Goal: Transaction & Acquisition: Purchase product/service

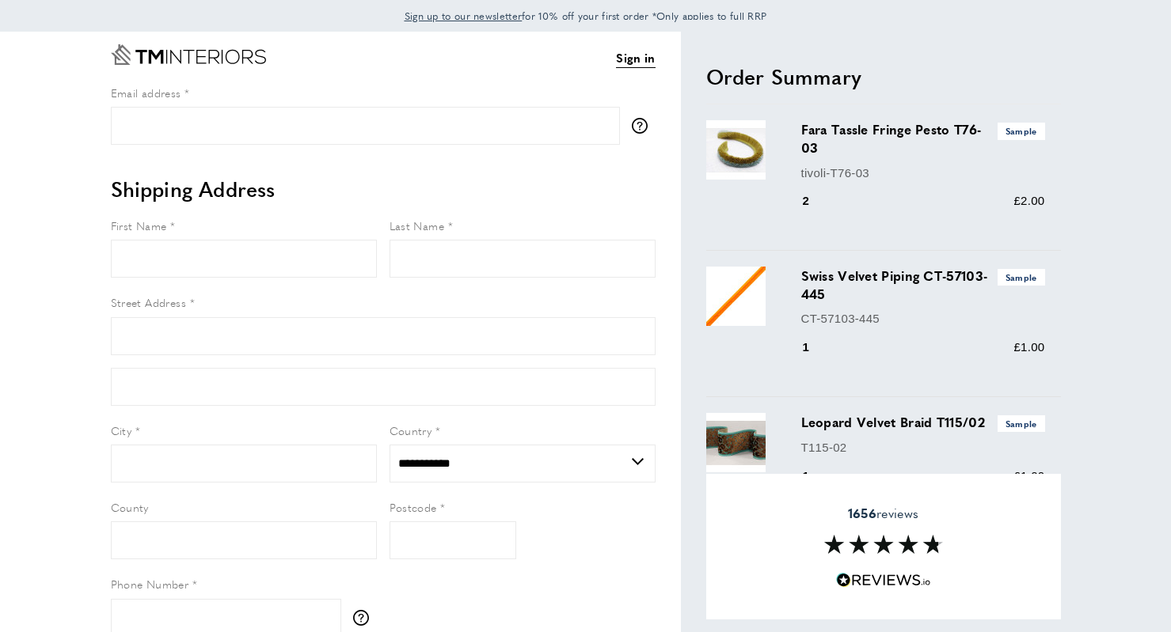
select select "**"
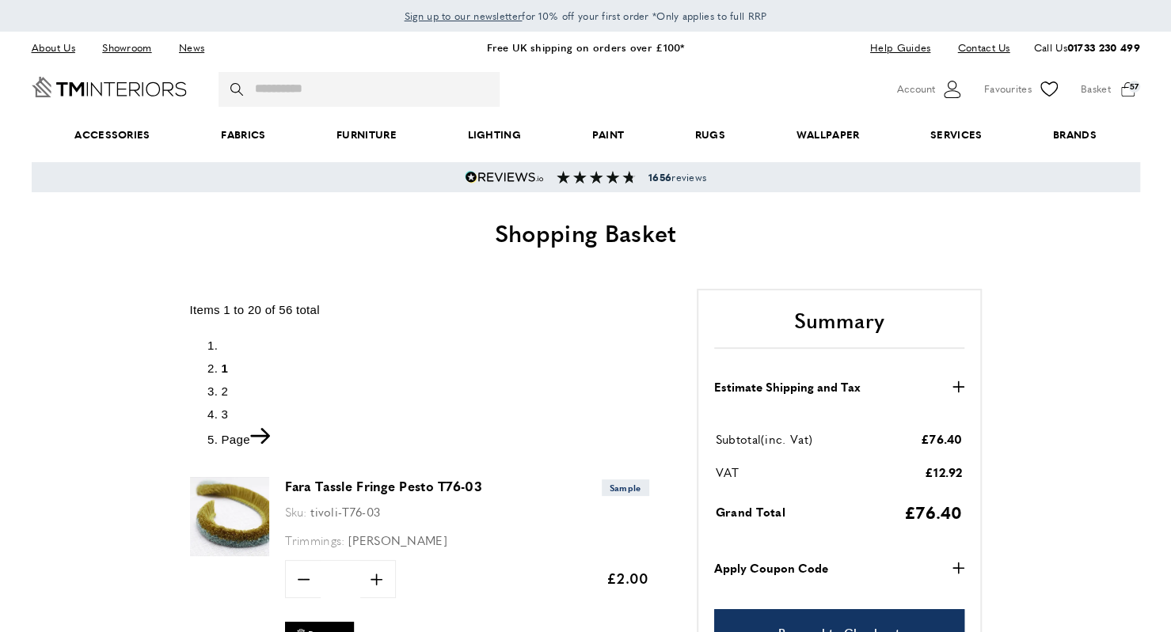
scroll to position [0, 222]
click at [296, 588] on span "minus" at bounding box center [303, 580] width 33 height 33
type input "*"
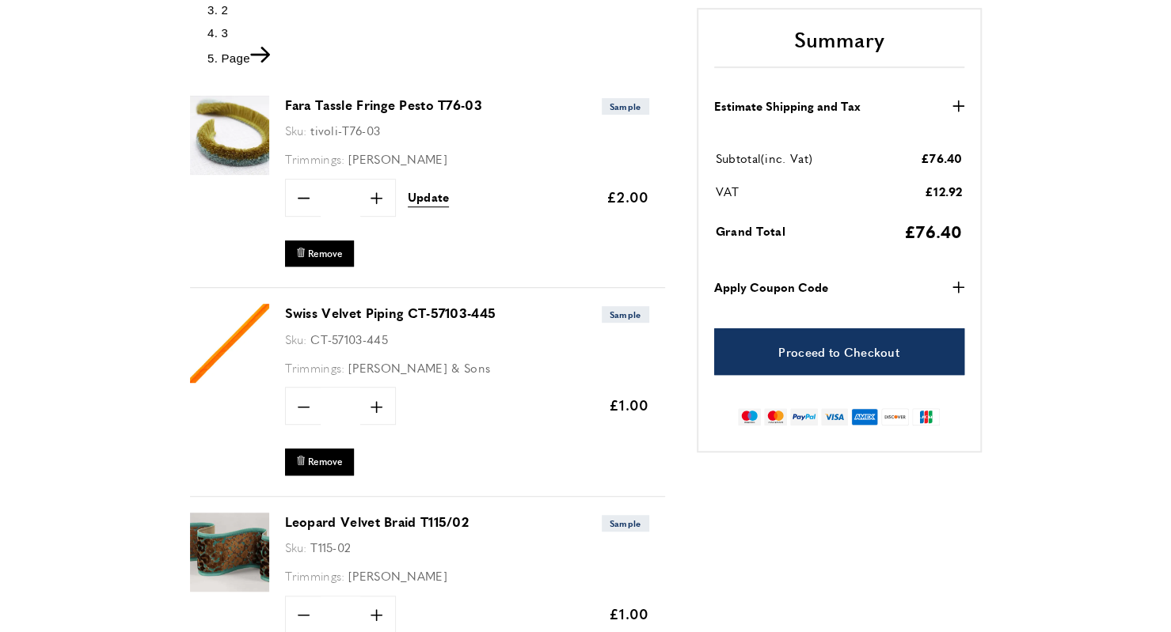
scroll to position [386, 0]
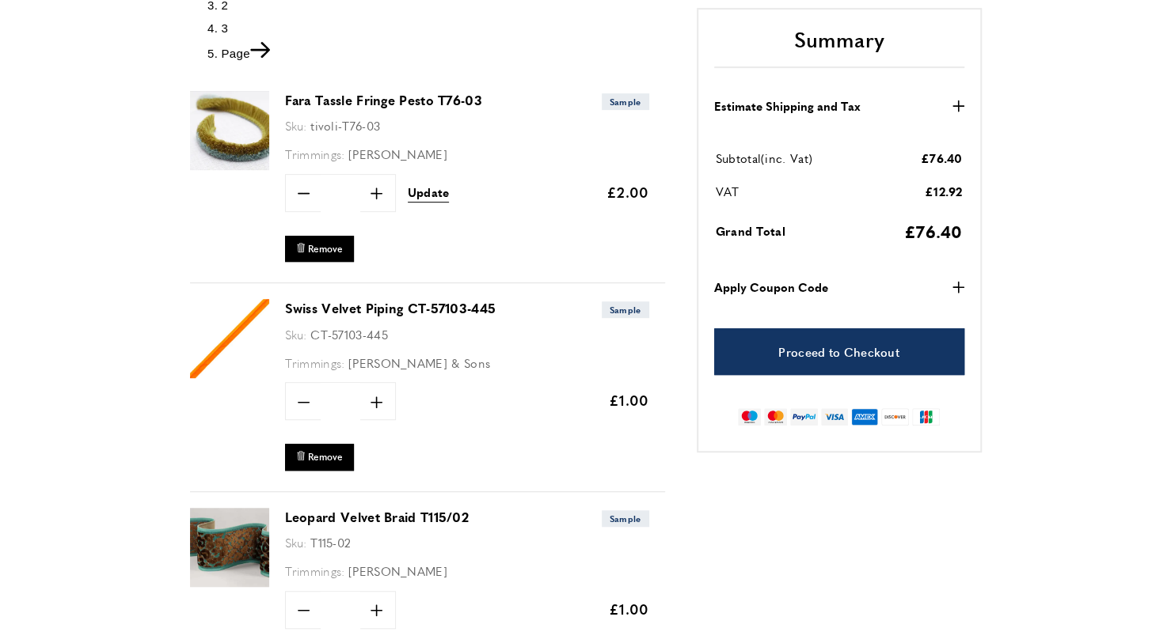
click at [415, 207] on div "minus * plus Update" at bounding box center [367, 193] width 165 height 38
click at [425, 199] on span "Update" at bounding box center [429, 192] width 42 height 17
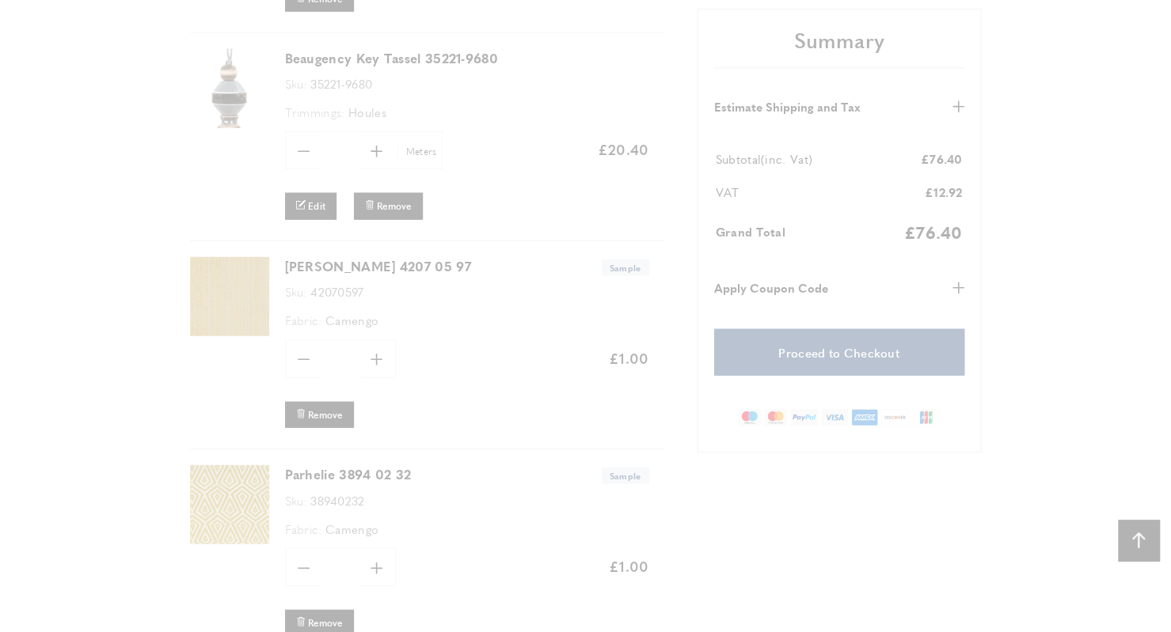
scroll to position [2316, 0]
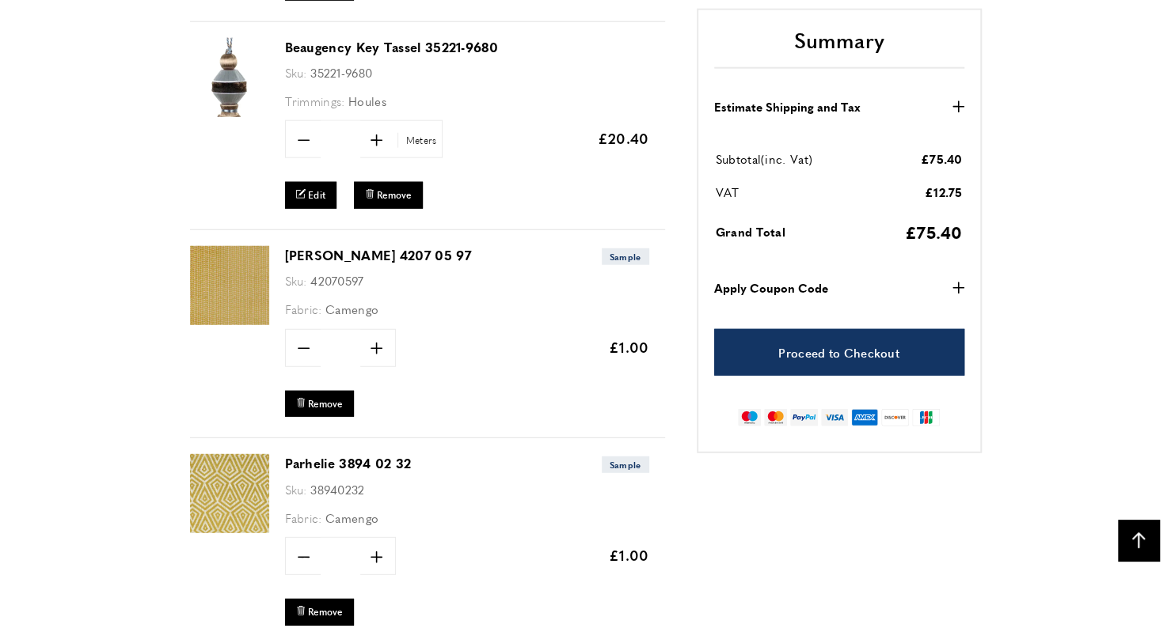
click at [395, 207] on span "bin Remove" at bounding box center [391, 197] width 74 height 31
click at [389, 188] on span "Remove" at bounding box center [394, 194] width 35 height 13
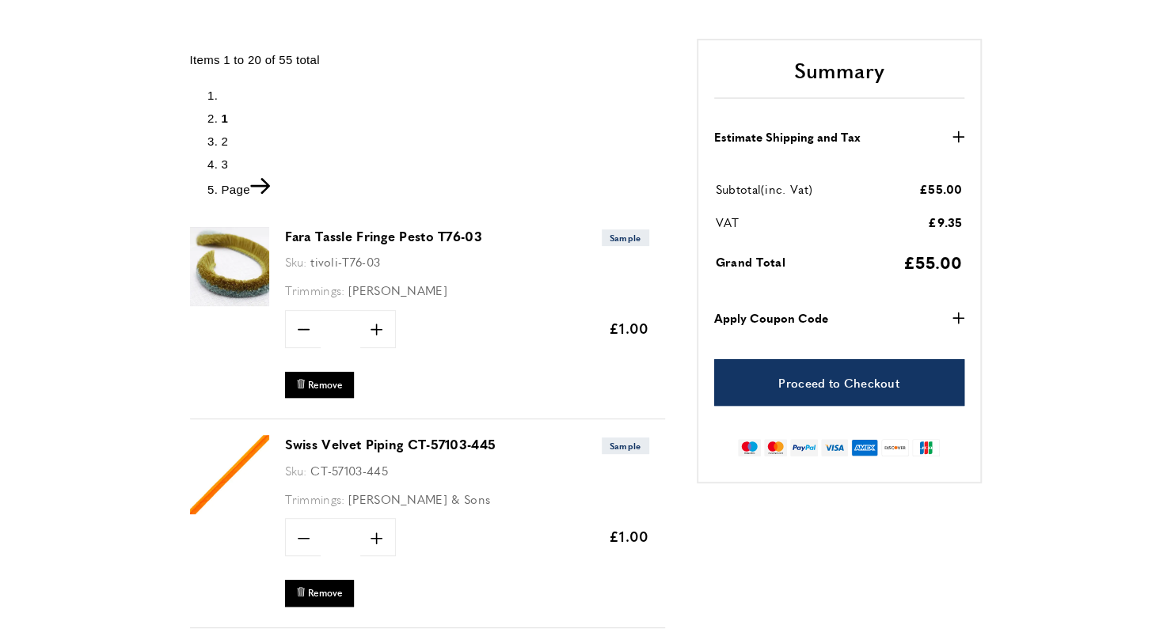
scroll to position [293, 0]
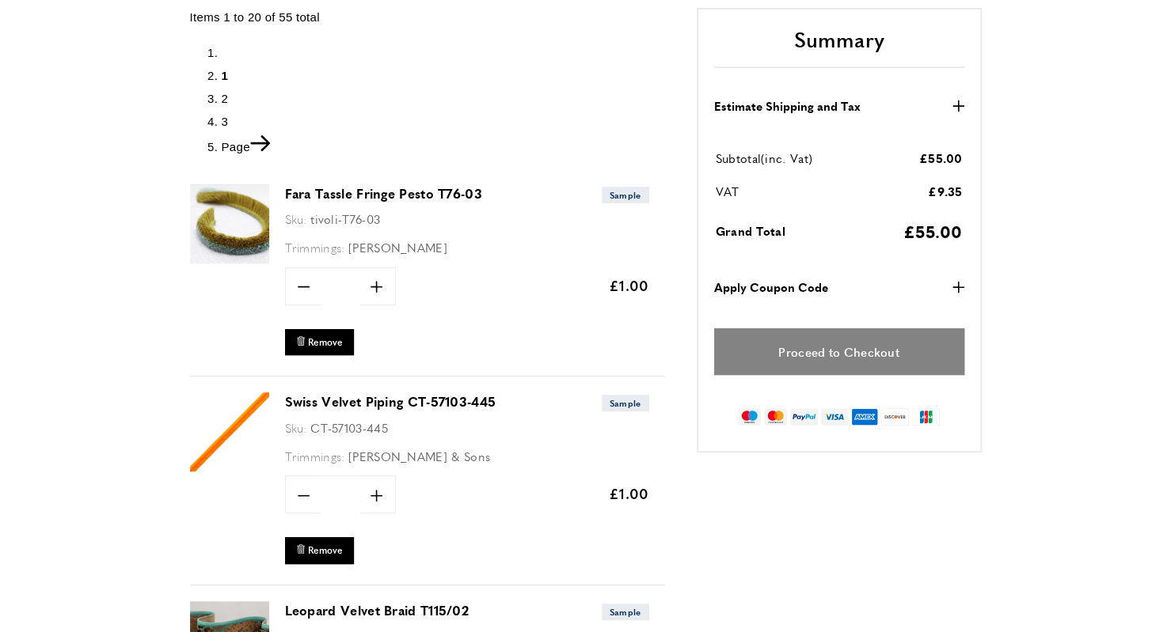
click at [856, 353] on link "Proceed to Checkout" at bounding box center [839, 352] width 250 height 47
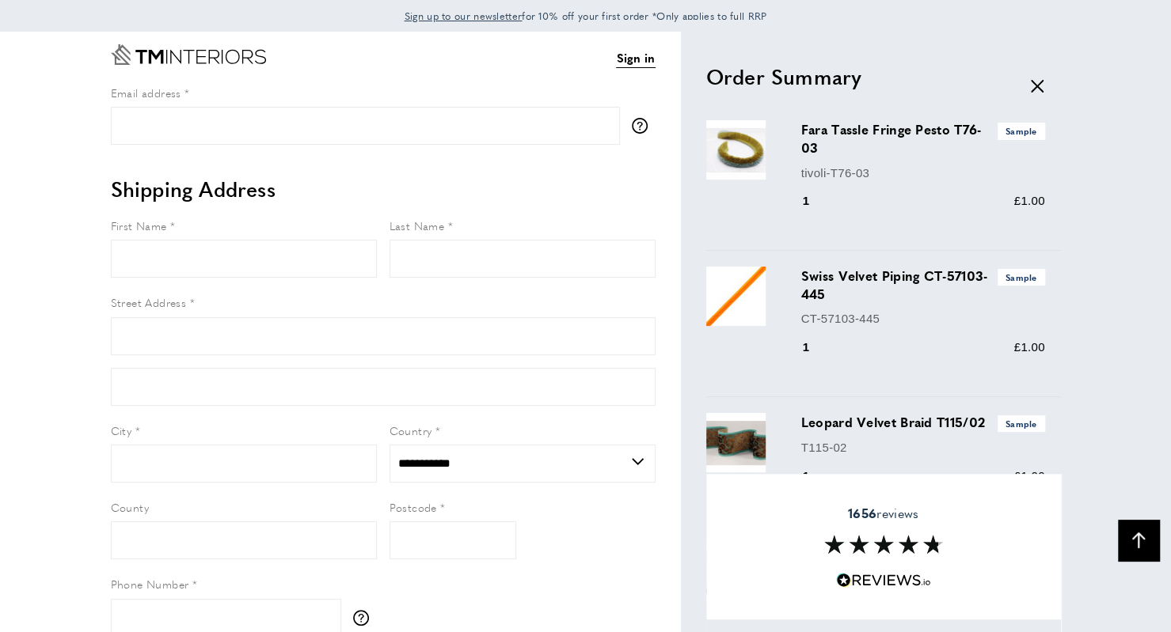
select select "**"
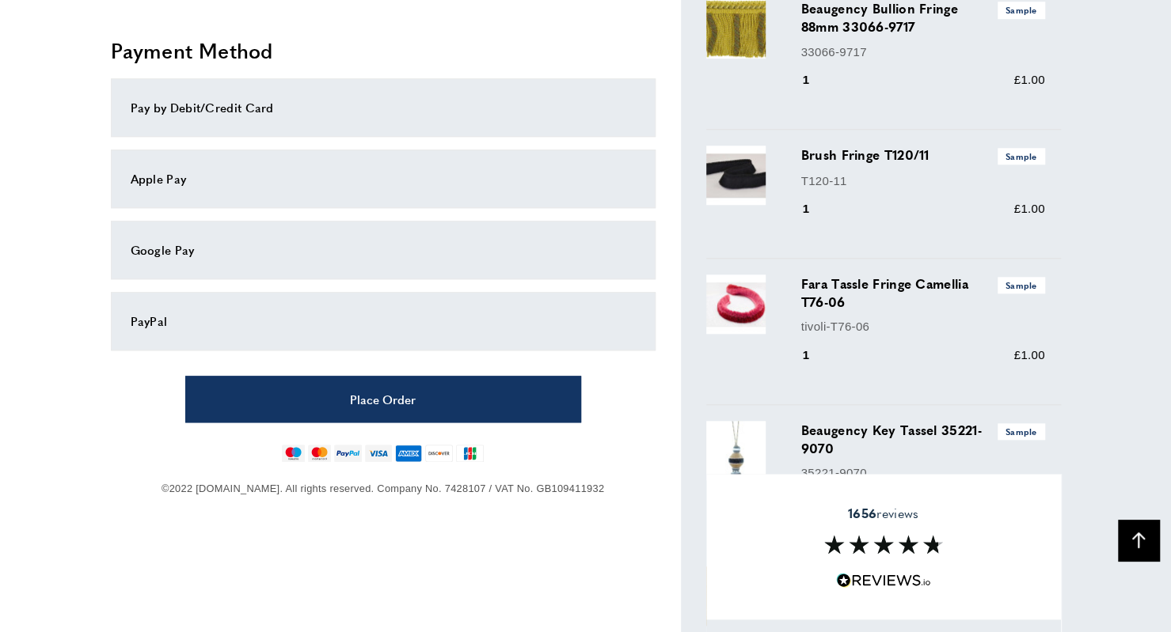
scroll to position [780, 0]
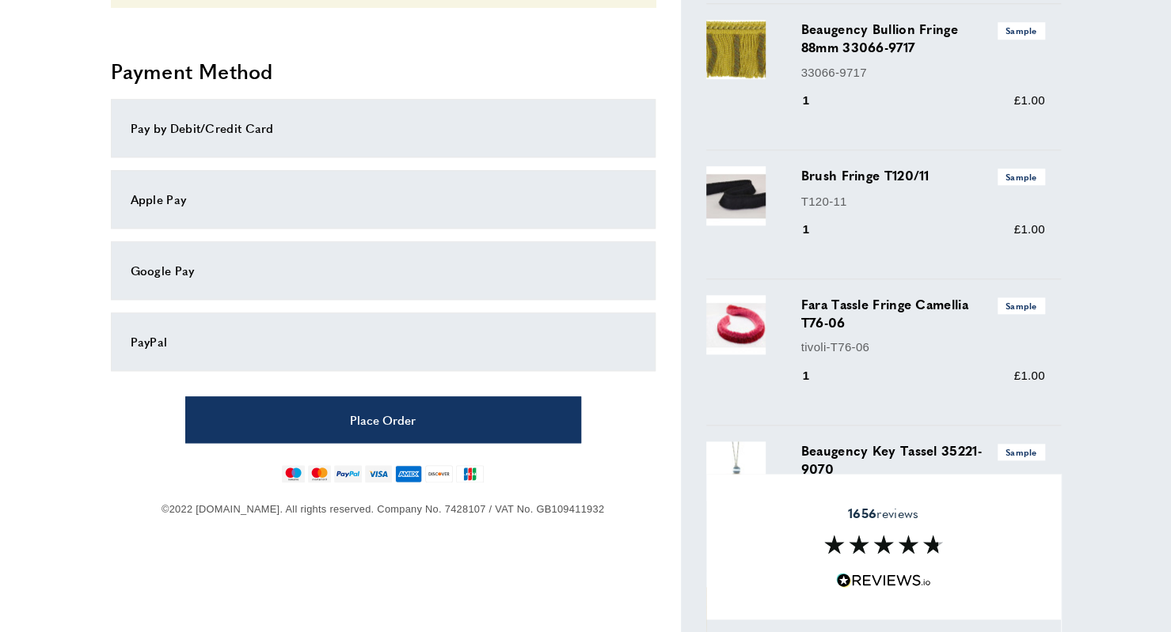
click at [288, 214] on div "Apple Pay" at bounding box center [383, 199] width 545 height 59
click at [160, 195] on div "Apple Pay" at bounding box center [383, 199] width 505 height 19
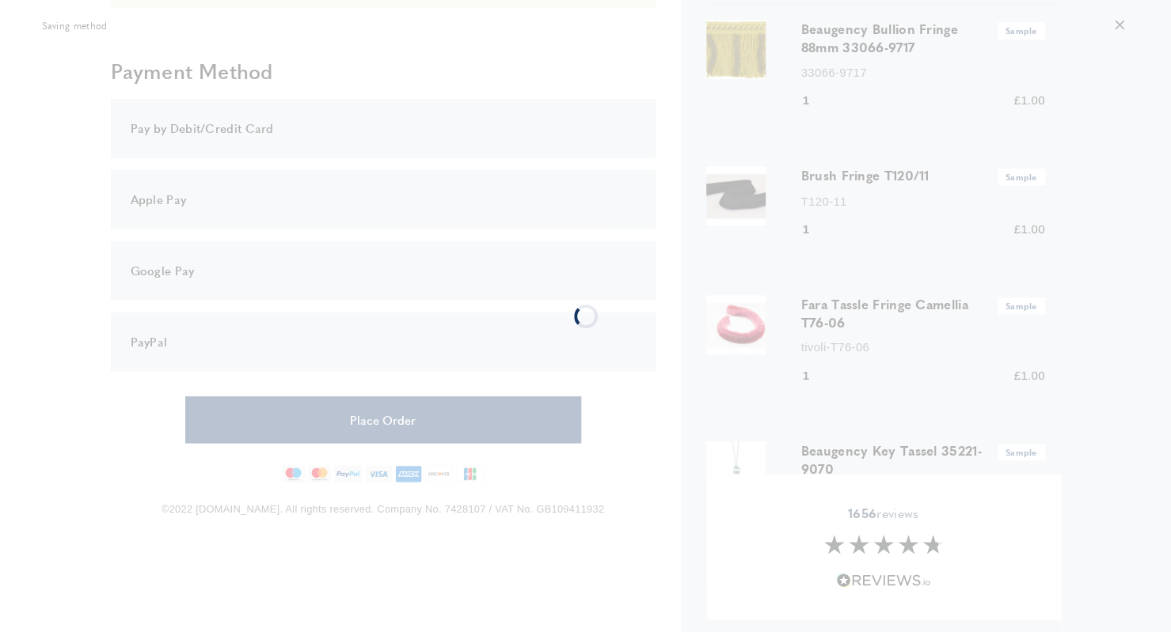
click at [160, 195] on div at bounding box center [585, 316] width 1171 height 632
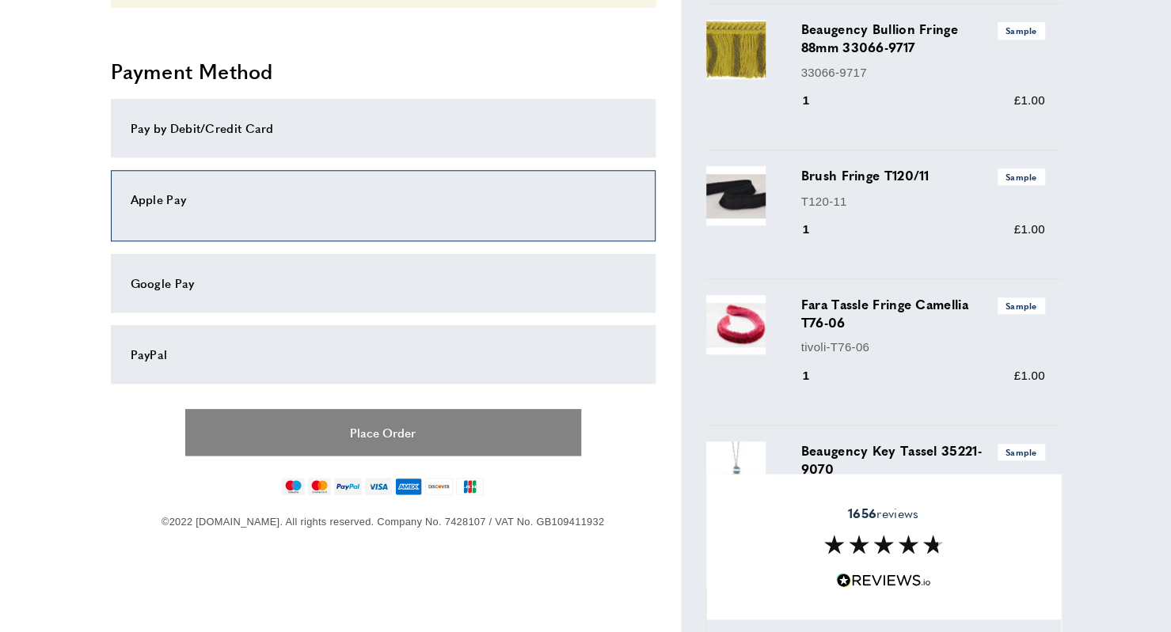
click at [332, 447] on button "Place Order" at bounding box center [383, 432] width 396 height 47
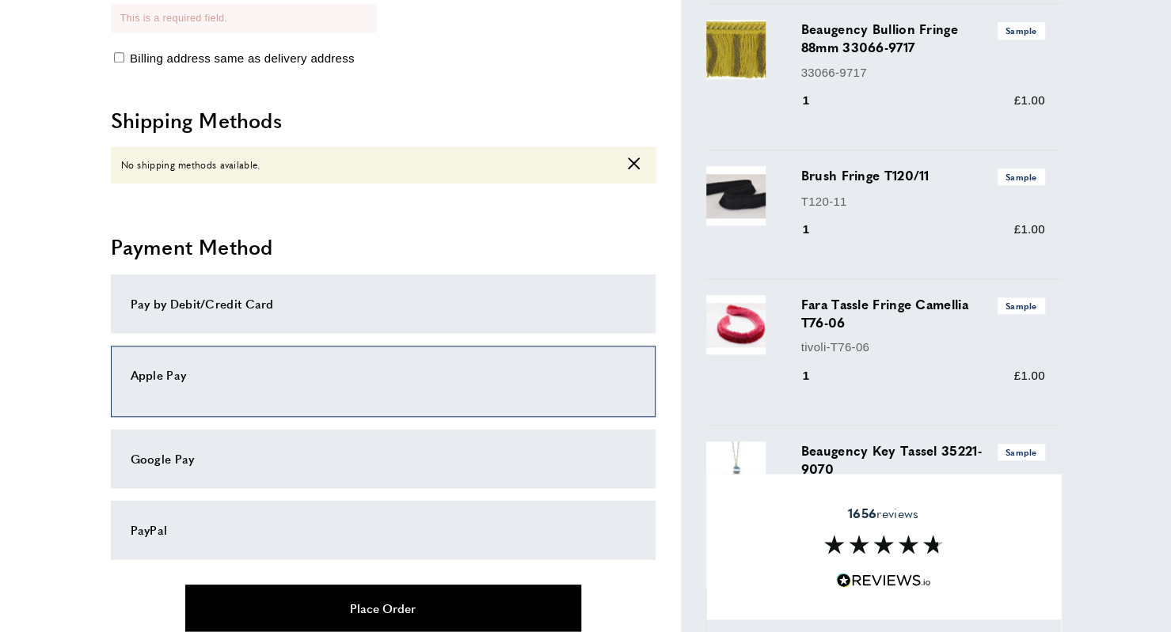
scroll to position [0, 0]
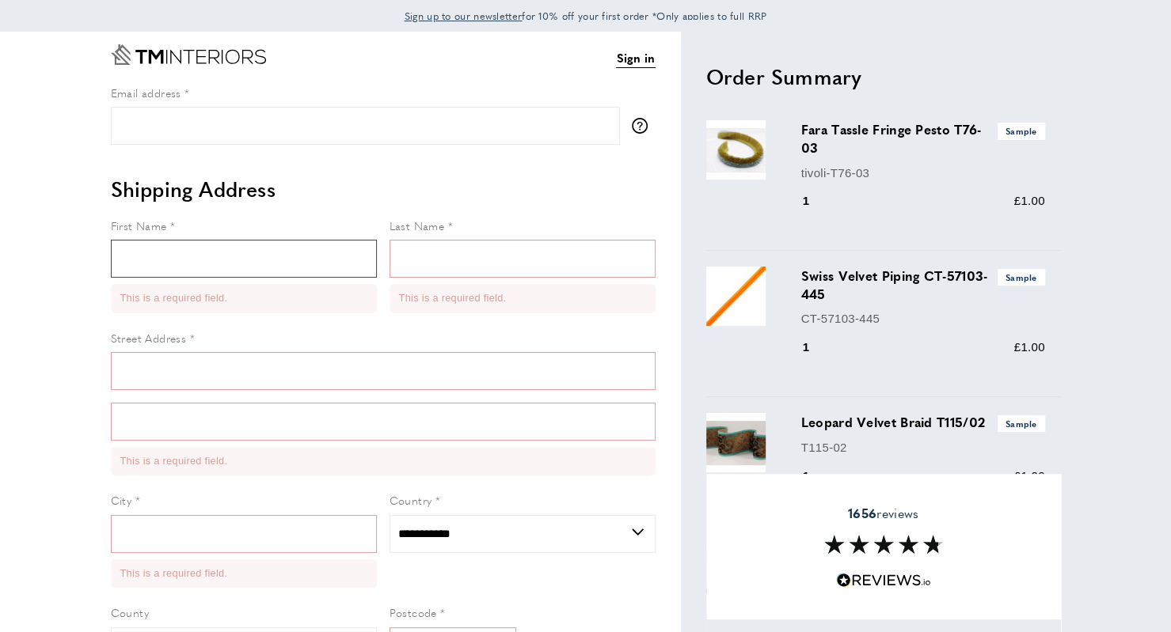
click at [183, 270] on input "First Name" at bounding box center [244, 259] width 266 height 38
click at [177, 249] on input "First Name" at bounding box center [244, 259] width 266 height 38
click at [173, 270] on input "First Name" at bounding box center [244, 259] width 266 height 38
type input "******"
click at [418, 271] on input "Last Name" at bounding box center [522, 259] width 266 height 38
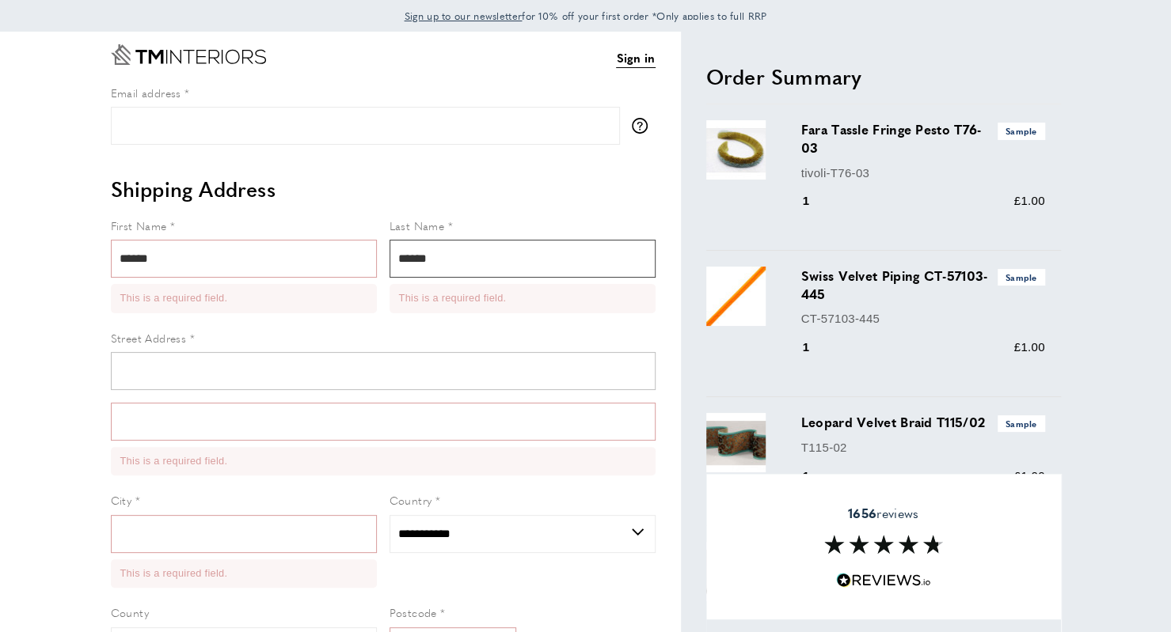
type input "******"
click at [295, 380] on input "Street Address" at bounding box center [383, 371] width 545 height 38
type input "**********"
click at [242, 423] on input "Form field" at bounding box center [383, 422] width 545 height 38
type input "**********"
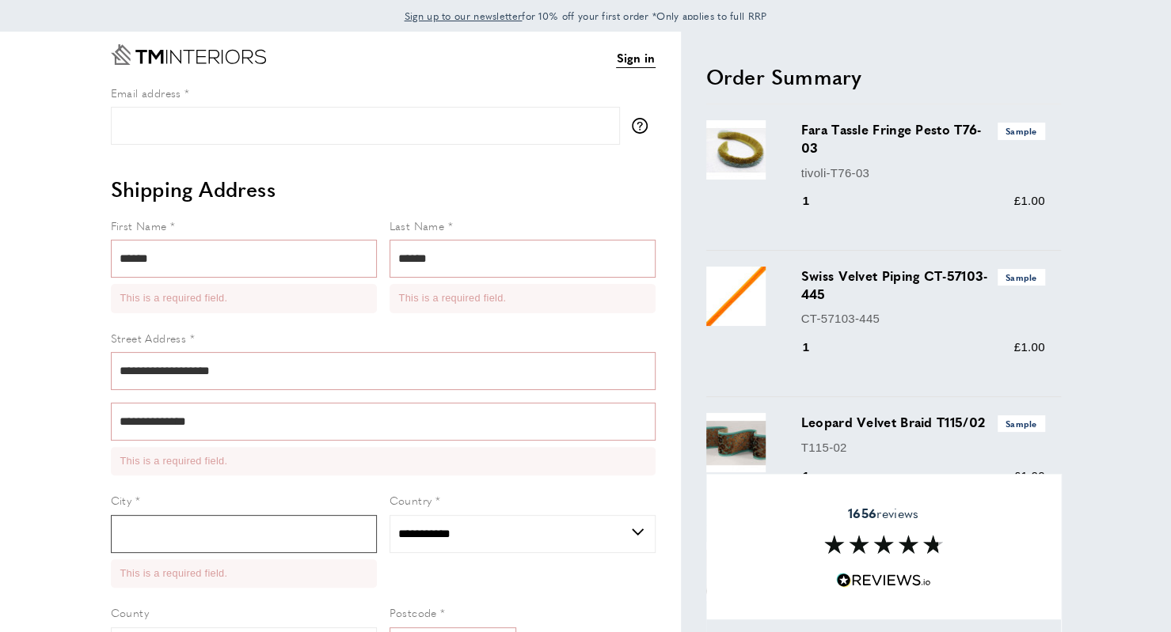
click at [211, 522] on input "City" at bounding box center [244, 534] width 266 height 38
click at [171, 546] on input "City" at bounding box center [244, 534] width 266 height 38
click at [117, 482] on form "**********" at bounding box center [383, 523] width 545 height 612
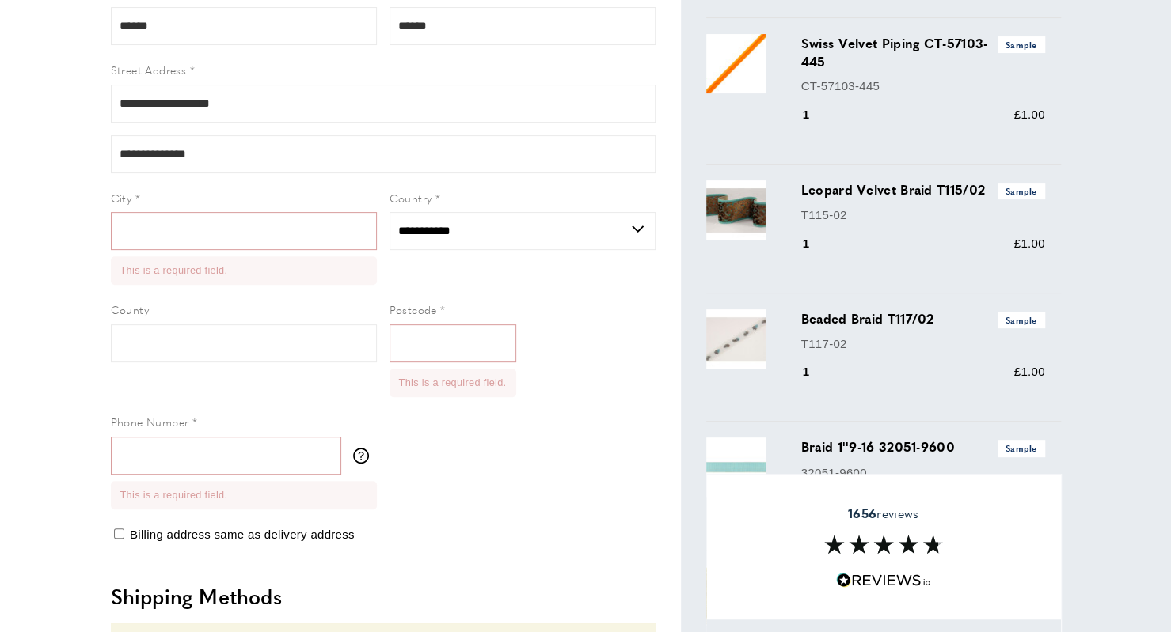
scroll to position [226, 0]
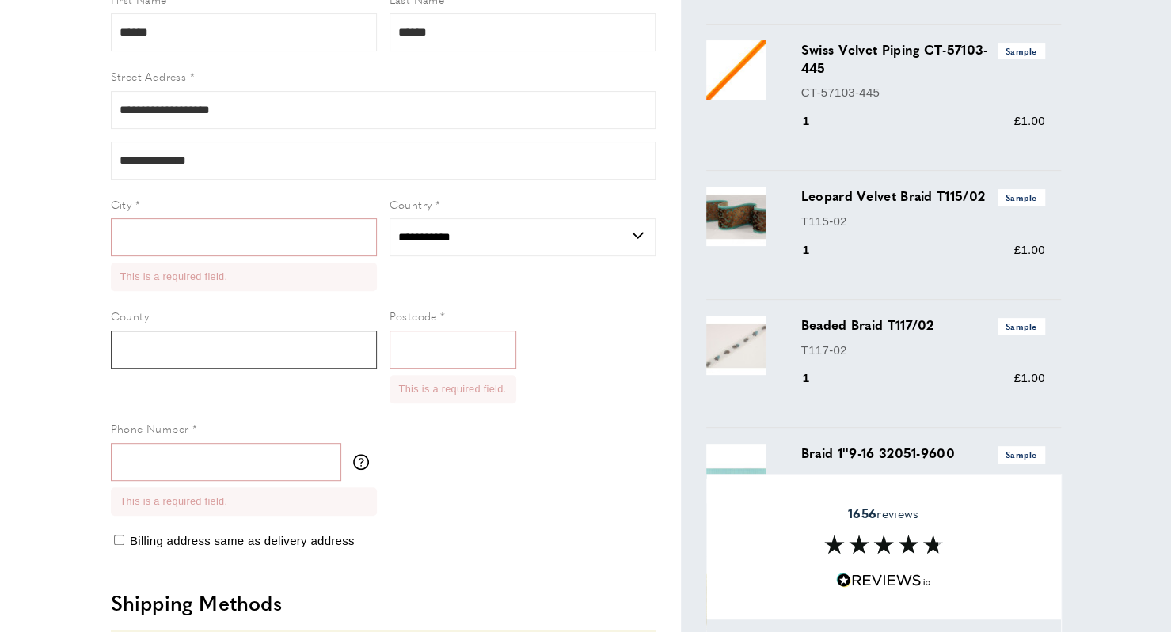
click at [162, 366] on input "County" at bounding box center [244, 350] width 266 height 38
type input "********"
type input "******"
click at [461, 354] on input "*******" at bounding box center [452, 350] width 127 height 38
type input "*******"
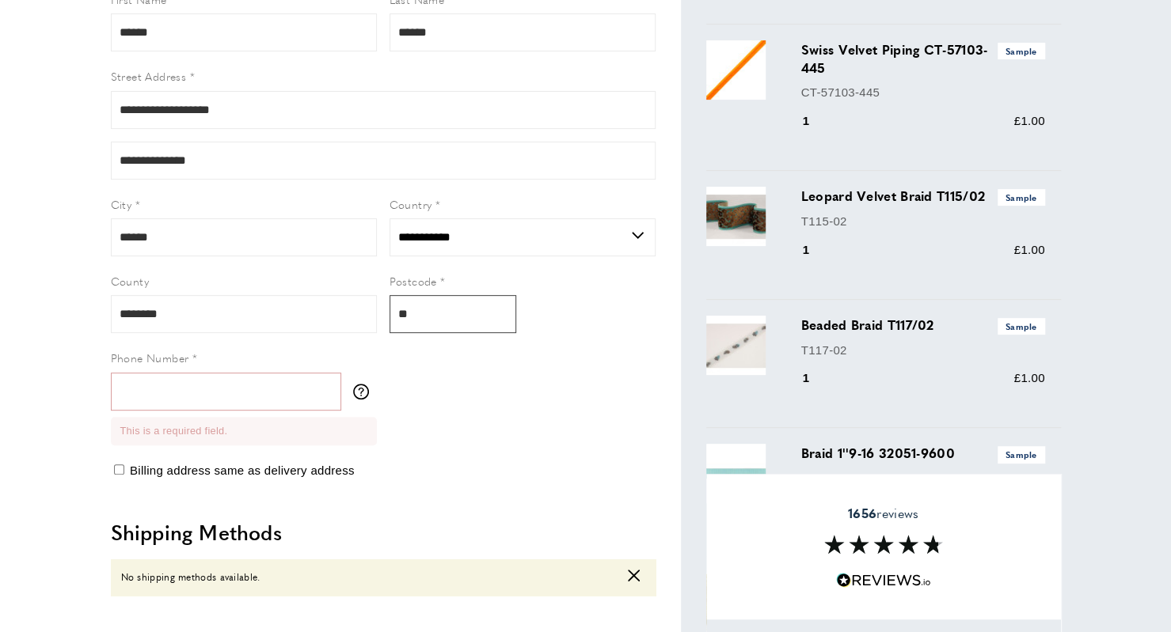
type input "*"
type input "********"
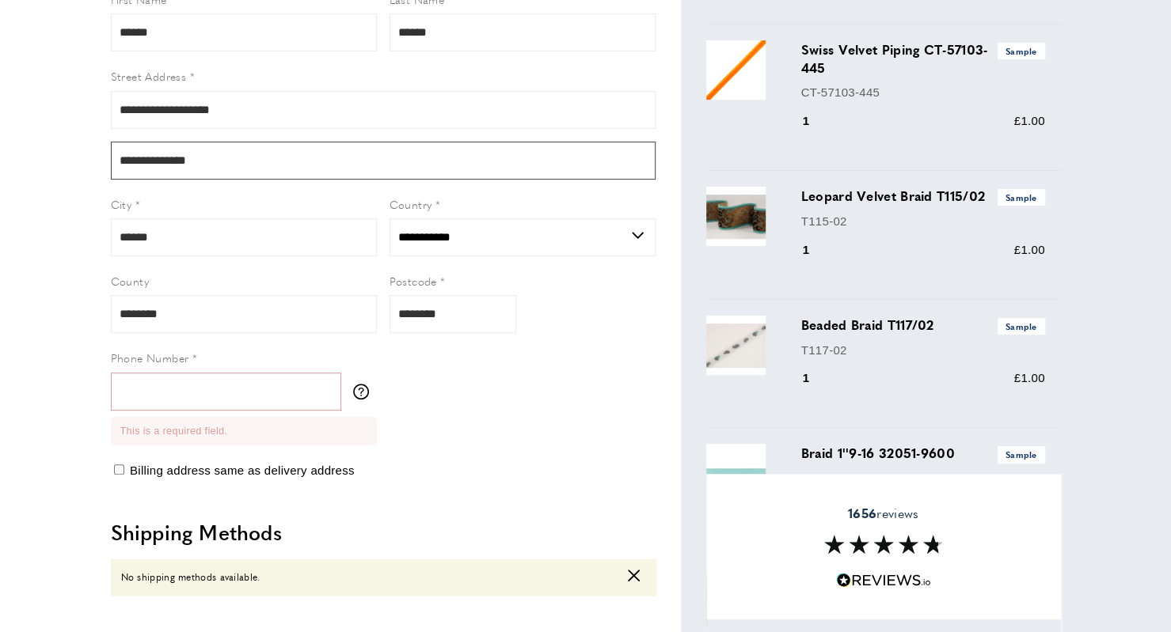
click at [203, 165] on input "**********" at bounding box center [383, 161] width 545 height 38
type input "******"
drag, startPoint x: 177, startPoint y: 234, endPoint x: 85, endPoint y: 239, distance: 91.9
type input "******"
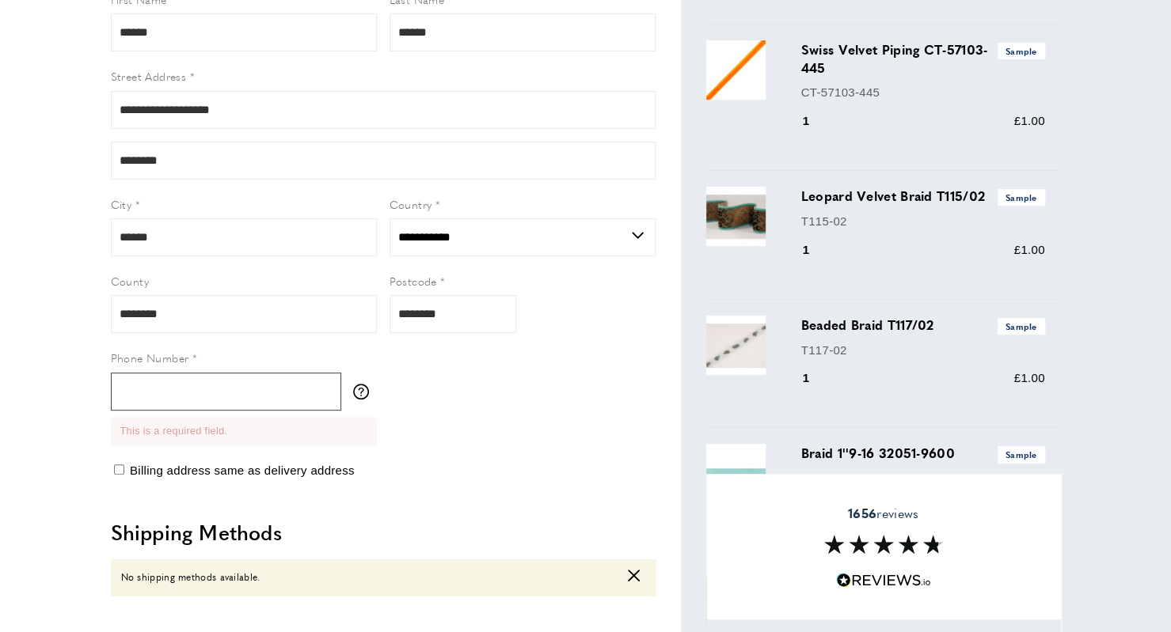
click at [164, 395] on input "Phone Number" at bounding box center [226, 392] width 230 height 38
type input "**********"
type input "******"
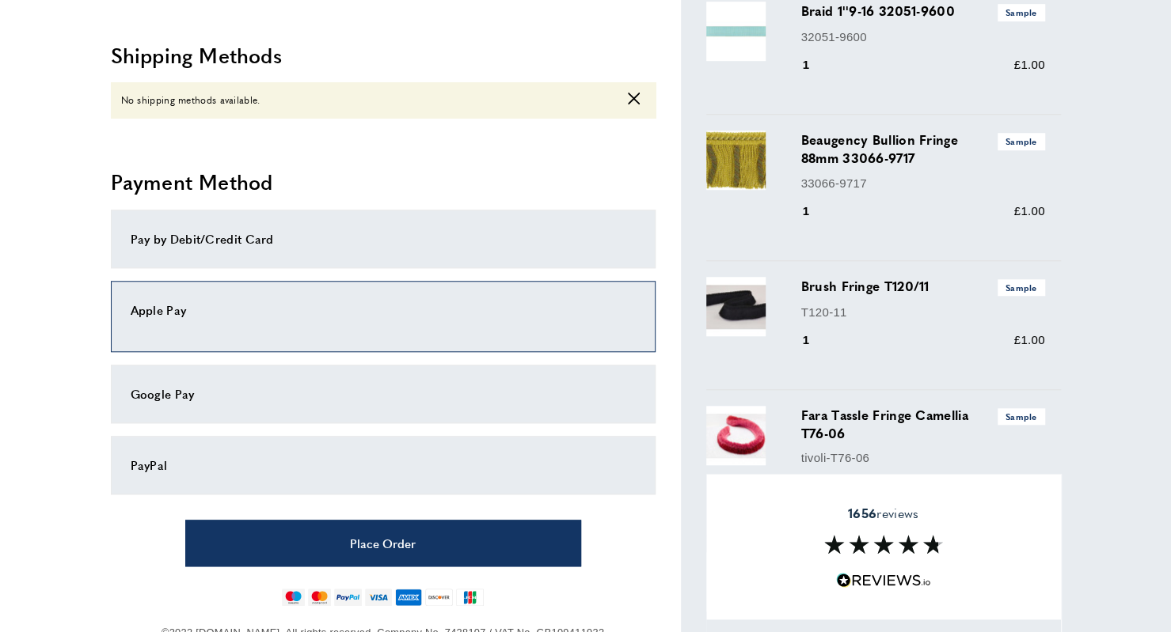
scroll to position [742, 0]
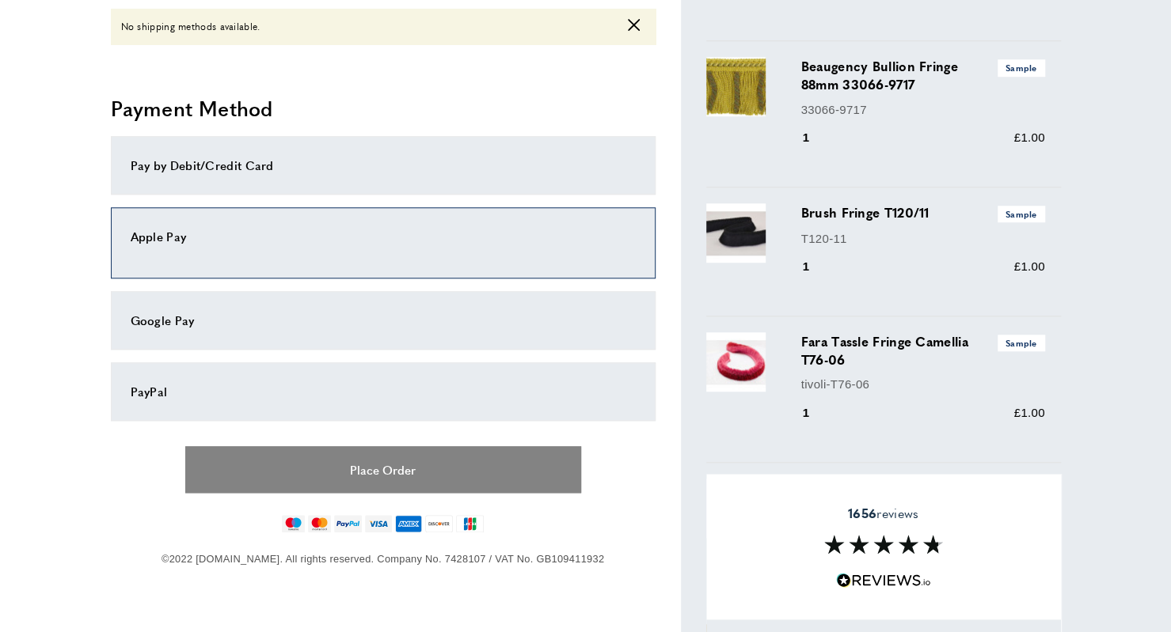
click at [378, 473] on button "Place Order" at bounding box center [383, 469] width 396 height 47
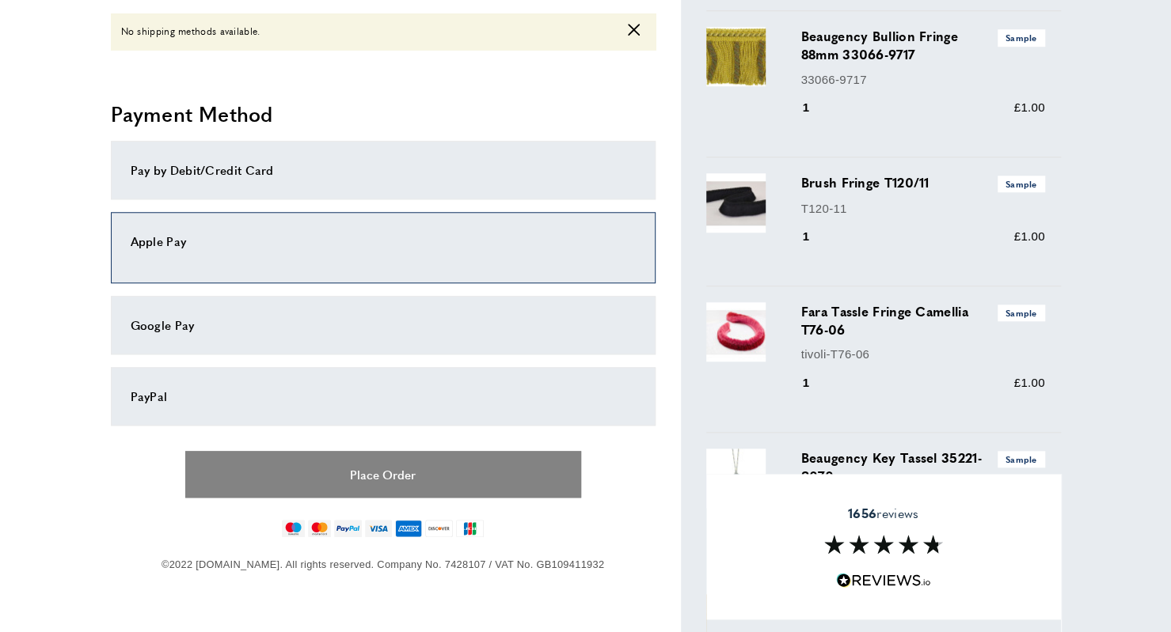
scroll to position [785, 0]
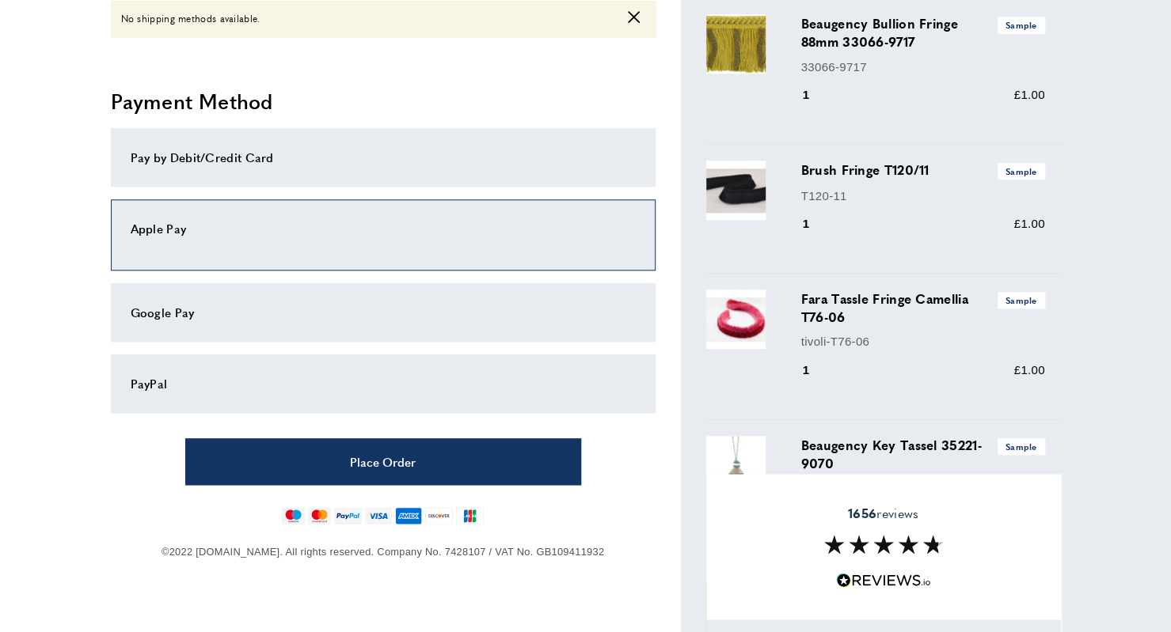
click at [290, 238] on div "Apple Pay" at bounding box center [383, 234] width 545 height 71
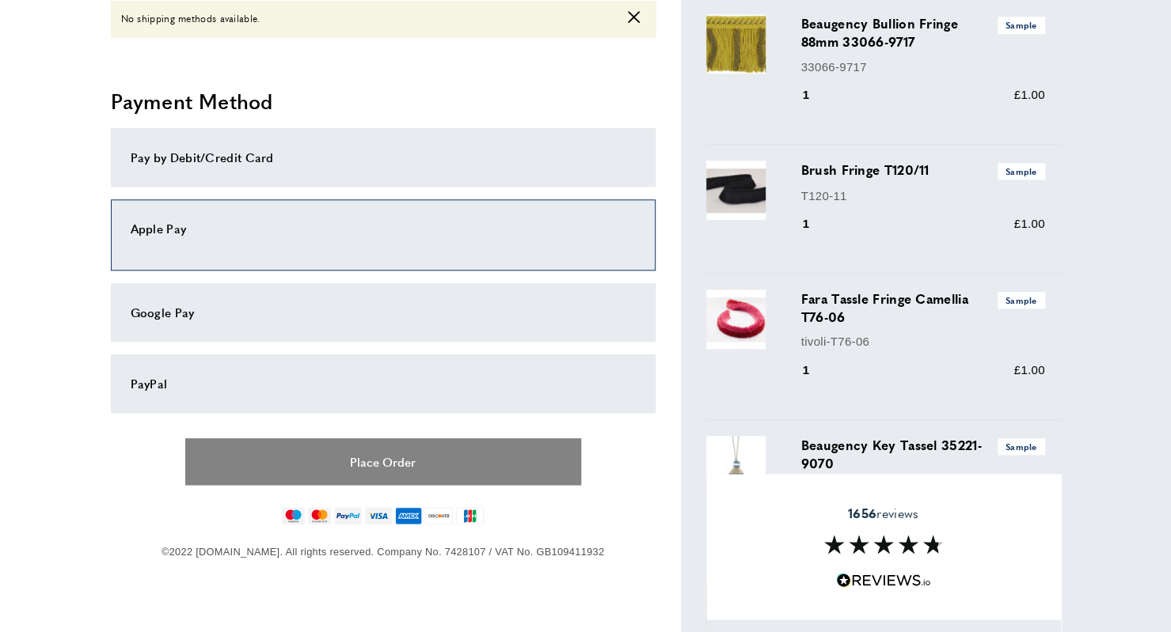
click at [287, 465] on button "Place Order" at bounding box center [383, 461] width 396 height 47
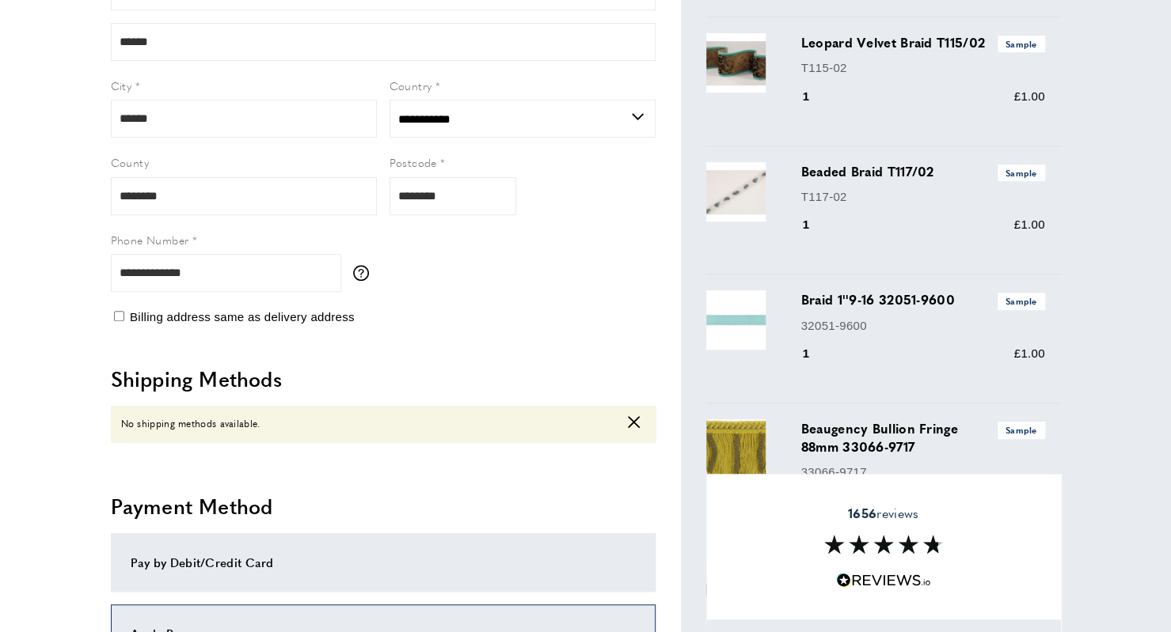
scroll to position [374, 0]
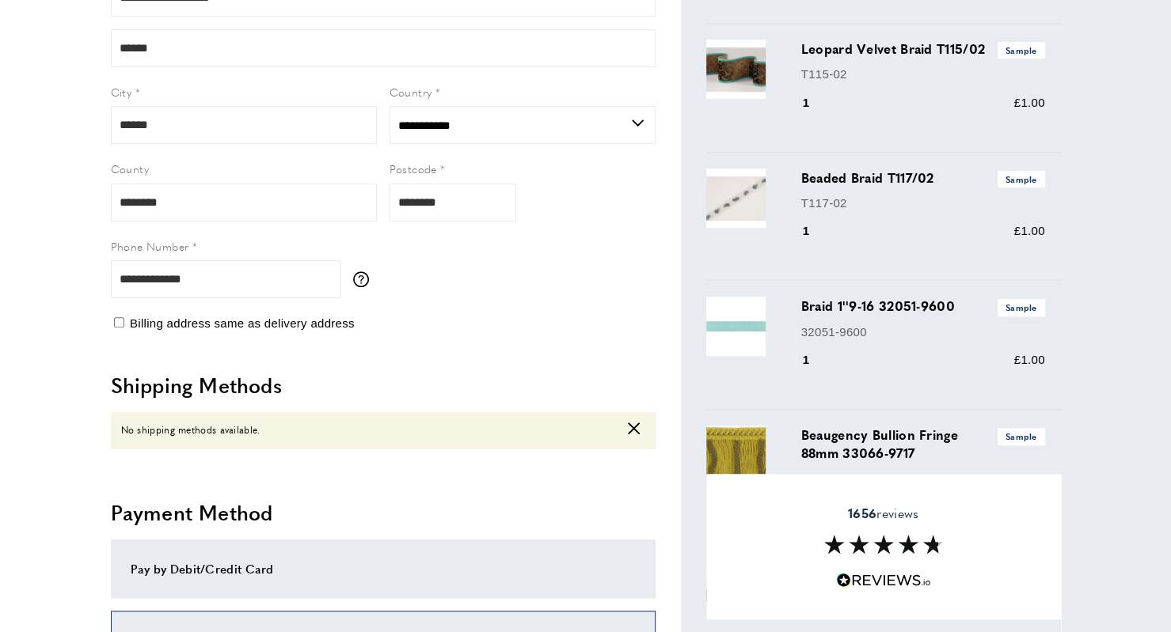
click at [209, 573] on div "Pay by Debit/Credit Card" at bounding box center [383, 569] width 505 height 19
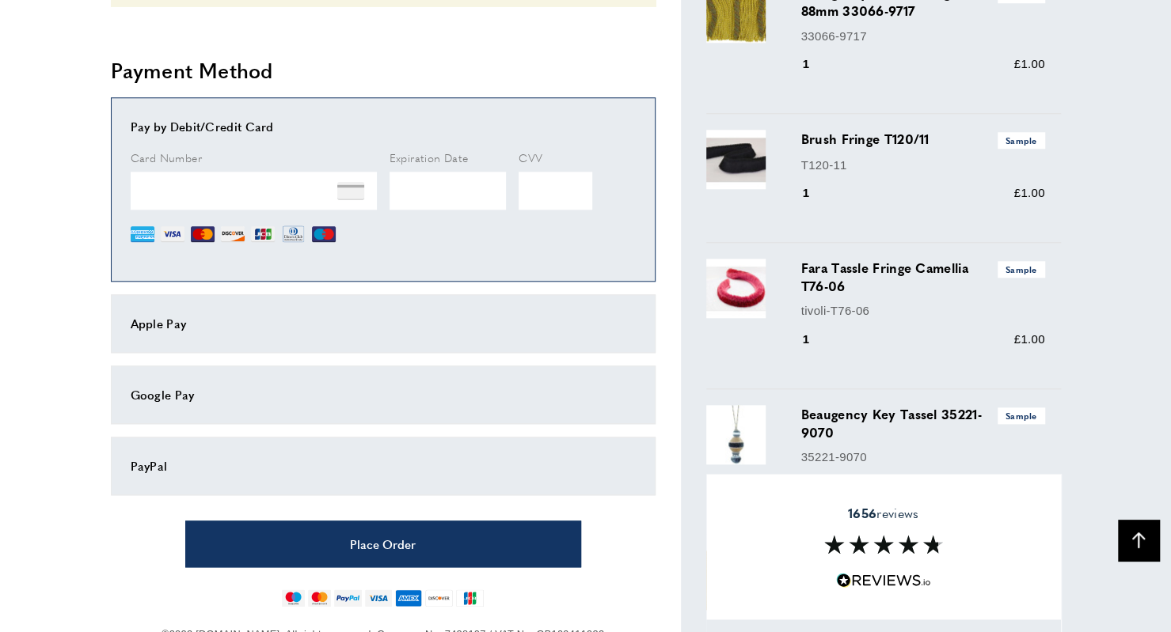
scroll to position [823, 0]
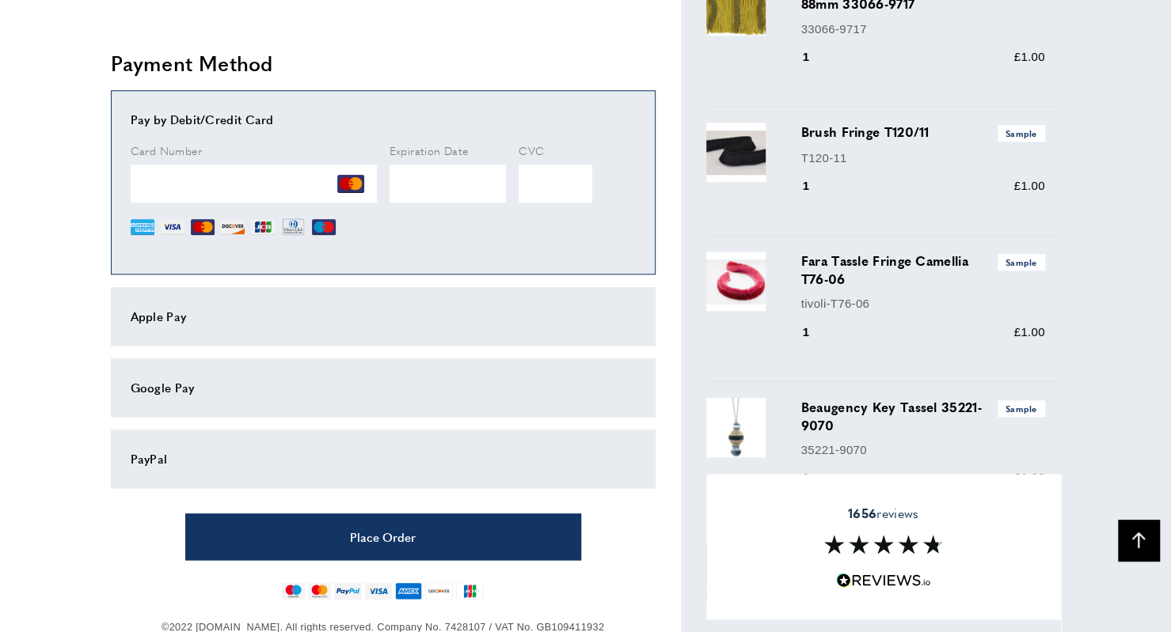
click at [549, 207] on div "CVC" at bounding box center [555, 190] width 74 height 97
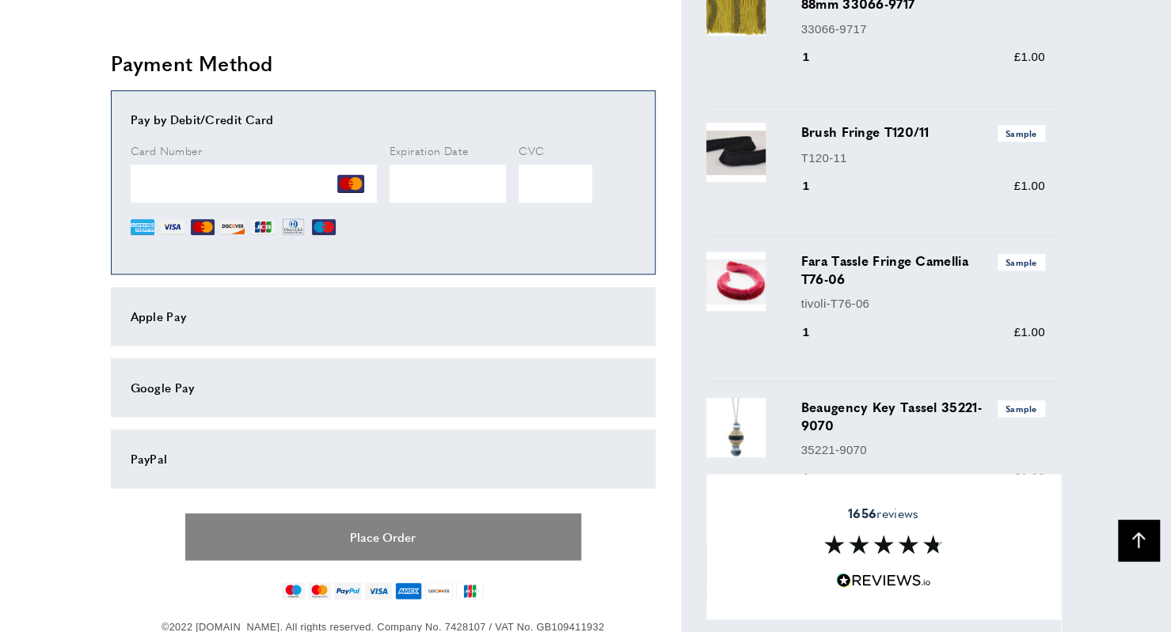
click at [448, 546] on button "Place Order" at bounding box center [383, 537] width 396 height 47
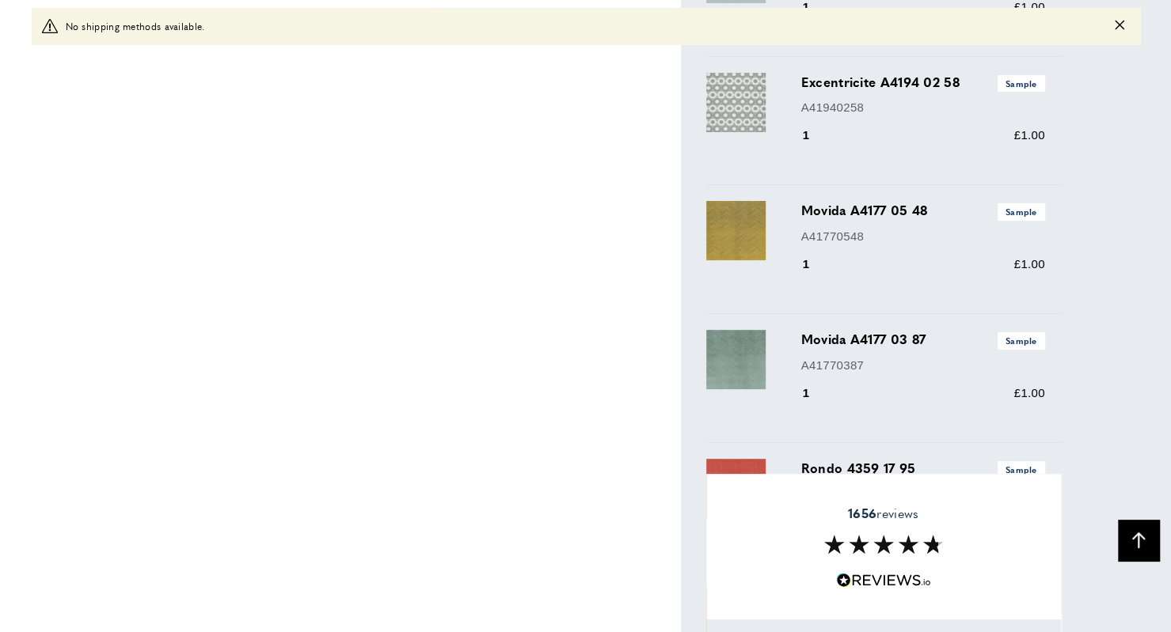
scroll to position [3613, 0]
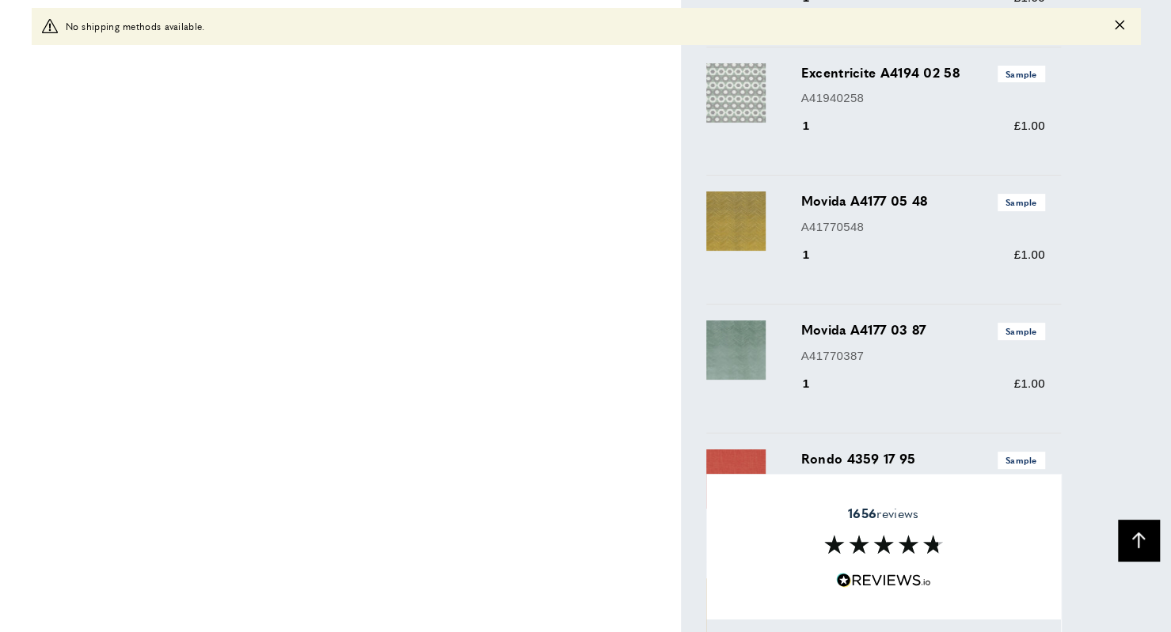
click at [274, 16] on div "warning No shipping methods available." at bounding box center [586, 26] width 1108 height 36
click at [1122, 27] on icon "Close message" at bounding box center [1118, 24] width 9 height 9
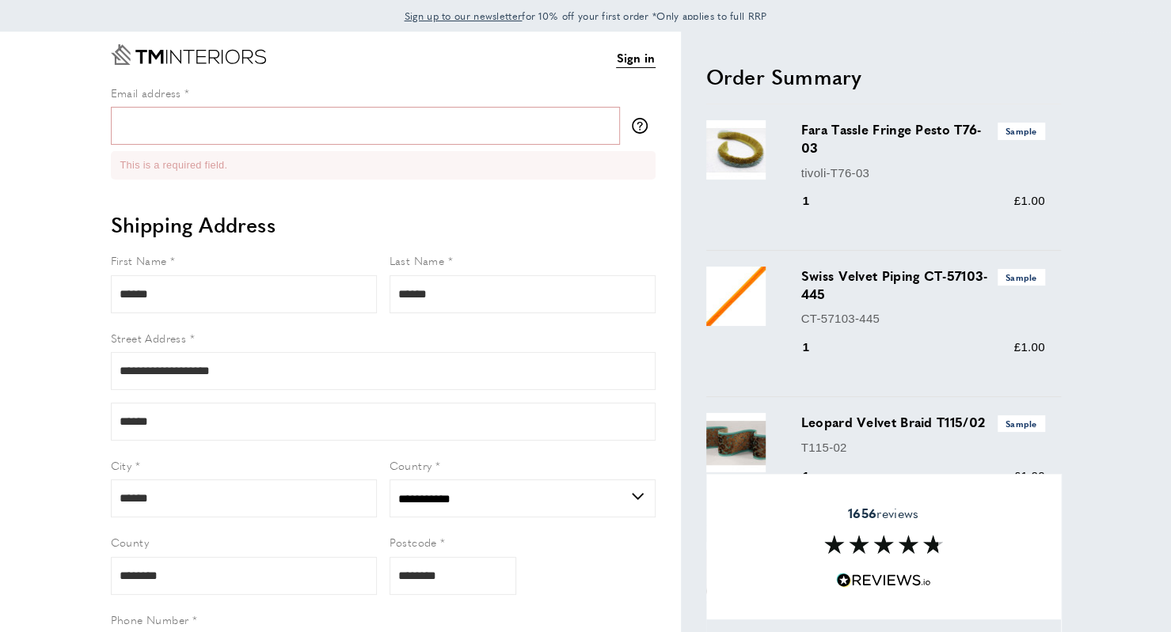
scroll to position [6, 0]
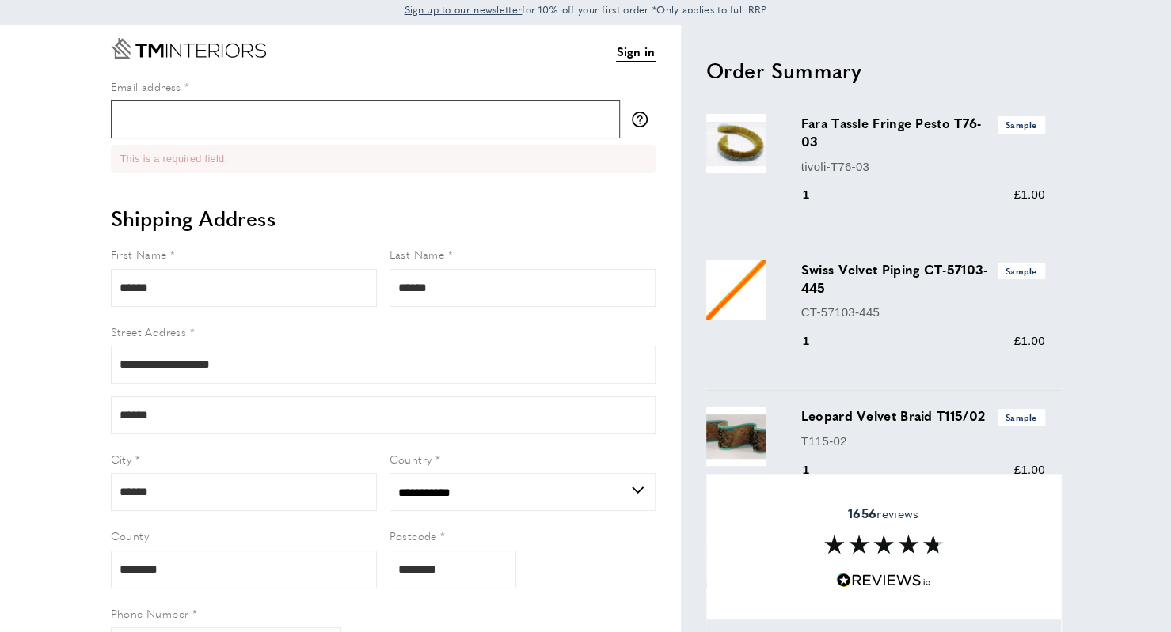
click at [421, 135] on input "Email address" at bounding box center [365, 120] width 509 height 38
type input "**********"
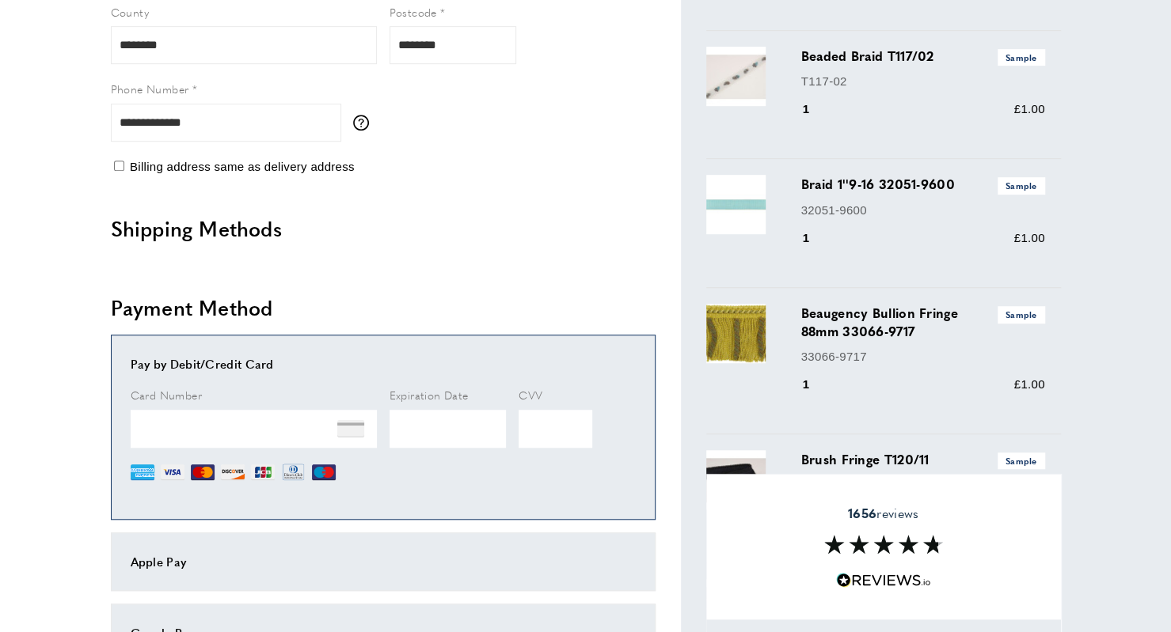
scroll to position [482, 0]
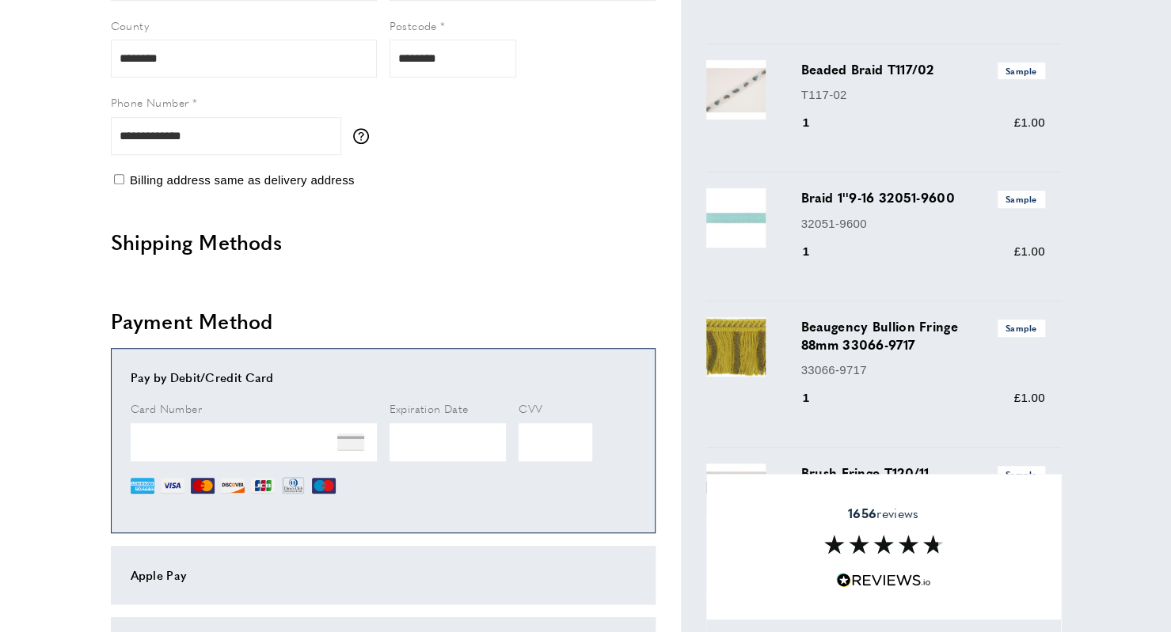
click at [259, 252] on h2 "Shipping Methods" at bounding box center [383, 242] width 545 height 28
click at [192, 230] on h2 "Shipping Methods" at bounding box center [383, 242] width 545 height 28
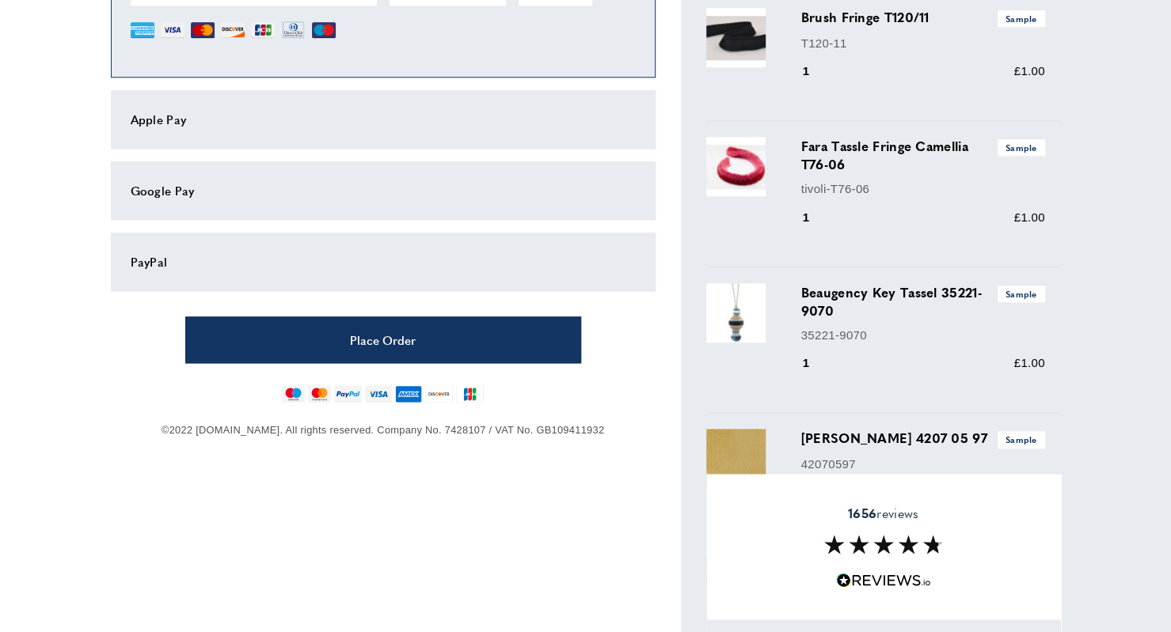
scroll to position [0, 0]
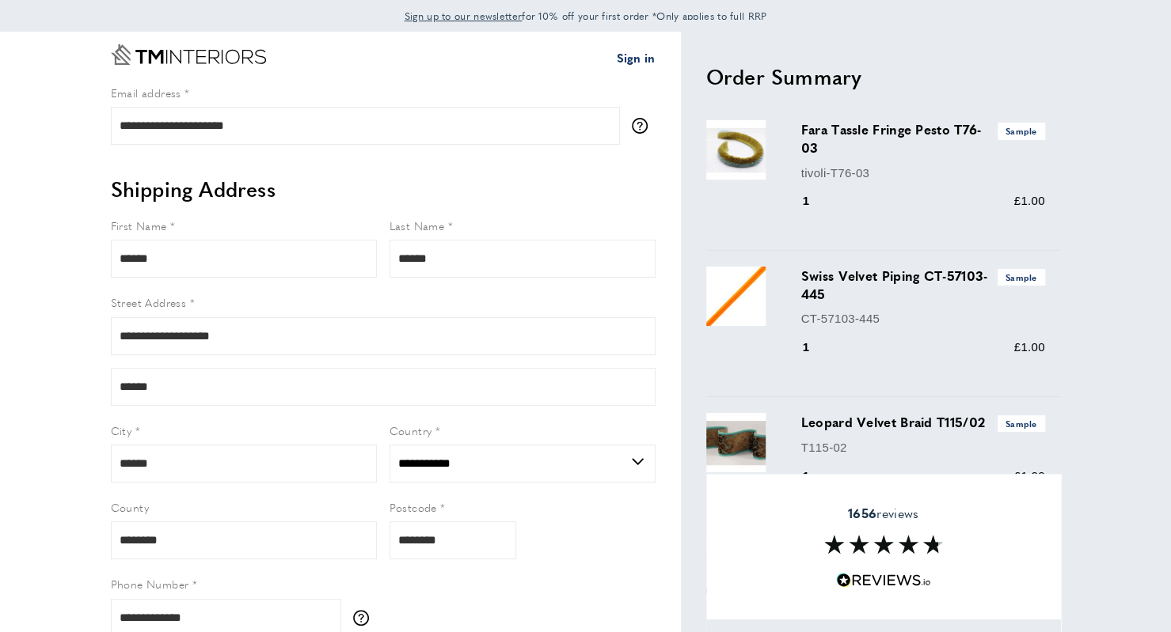
click at [635, 55] on link "Sign in" at bounding box center [635, 57] width 39 height 19
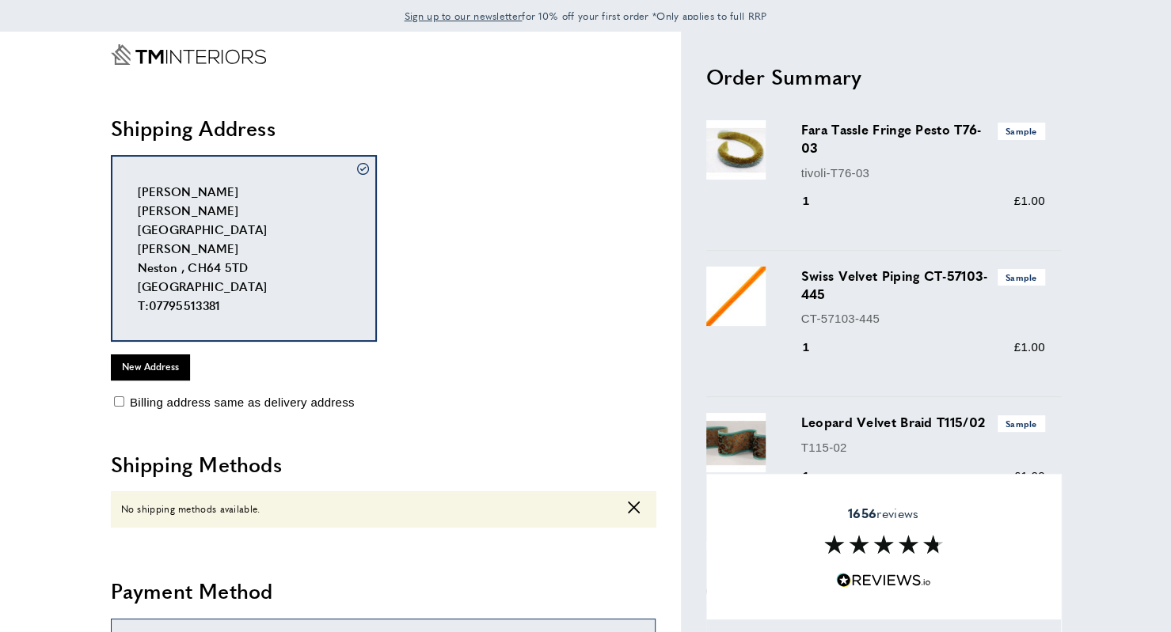
click at [241, 512] on span "No shipping methods available." at bounding box center [190, 509] width 139 height 15
click at [185, 499] on div "No shipping methods available. cross" at bounding box center [383, 510] width 545 height 36
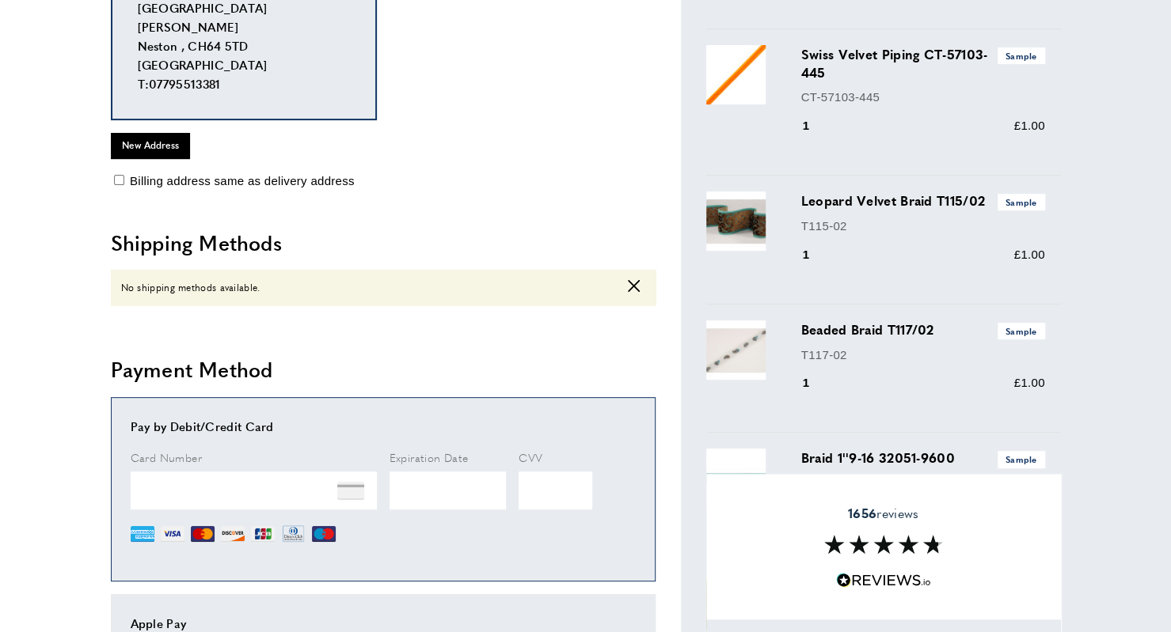
scroll to position [221, 0]
click at [486, 286] on div "No shipping methods available. cross" at bounding box center [383, 289] width 545 height 36
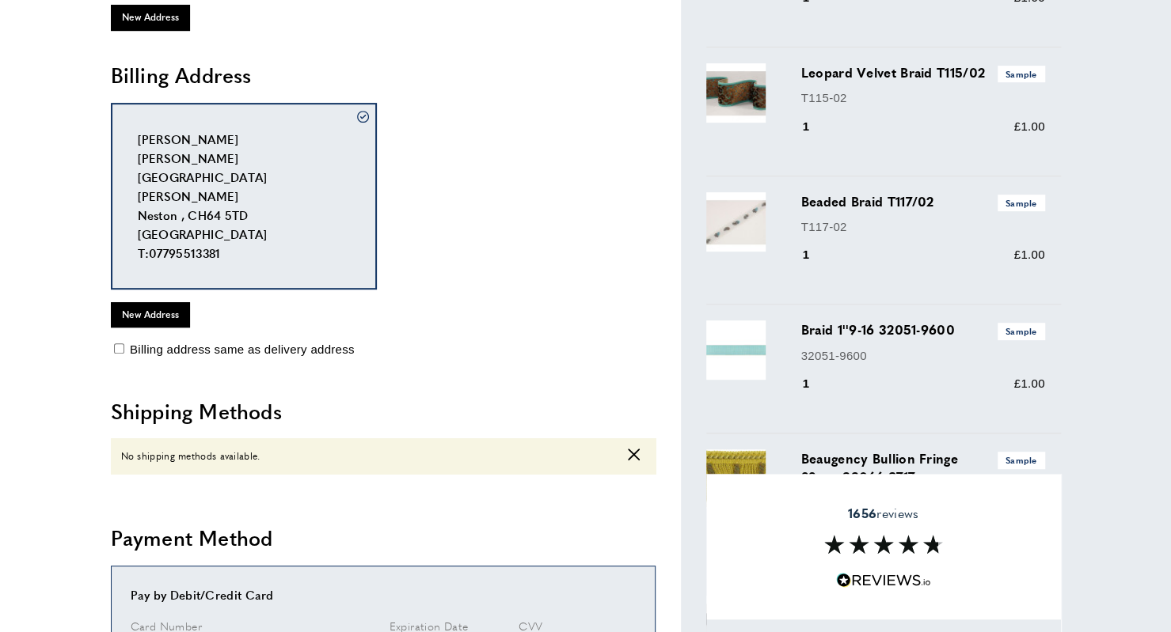
scroll to position [349, 0]
click at [626, 454] on div "No shipping methods available. cross" at bounding box center [383, 457] width 545 height 36
click at [638, 457] on icon "cross" at bounding box center [634, 456] width 12 height 12
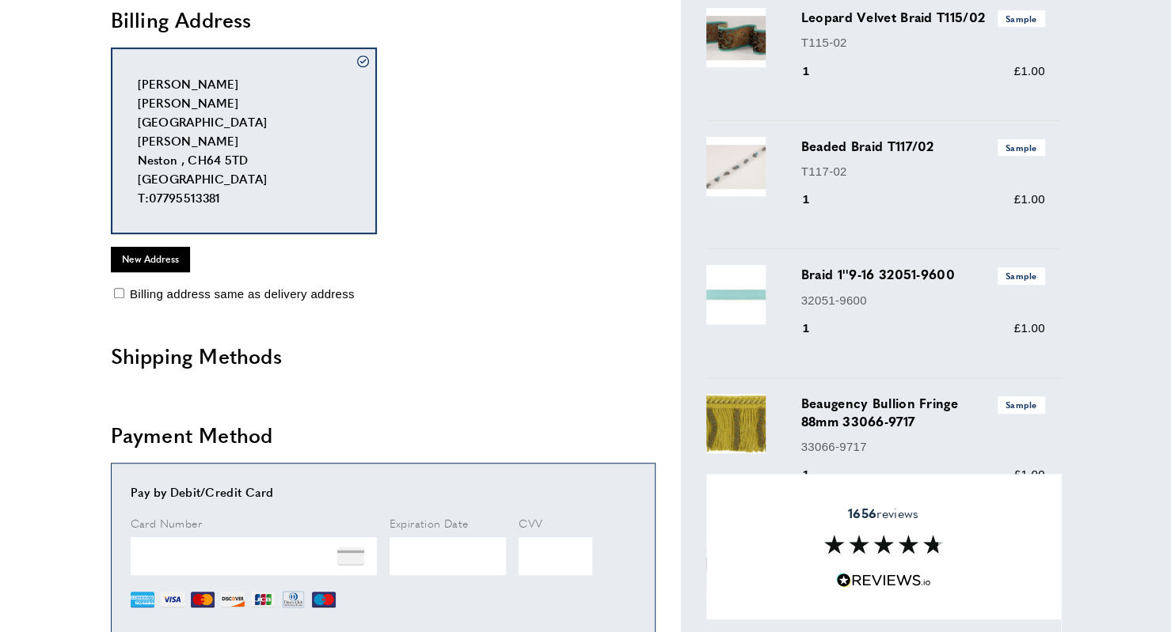
scroll to position [406, 0]
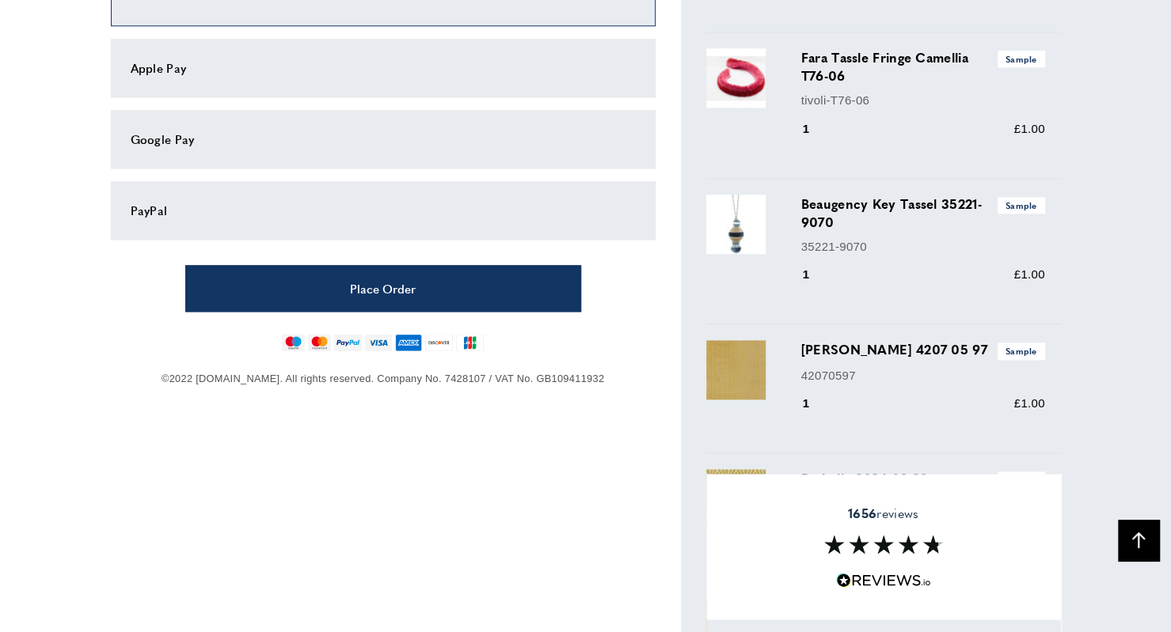
scroll to position [902, 0]
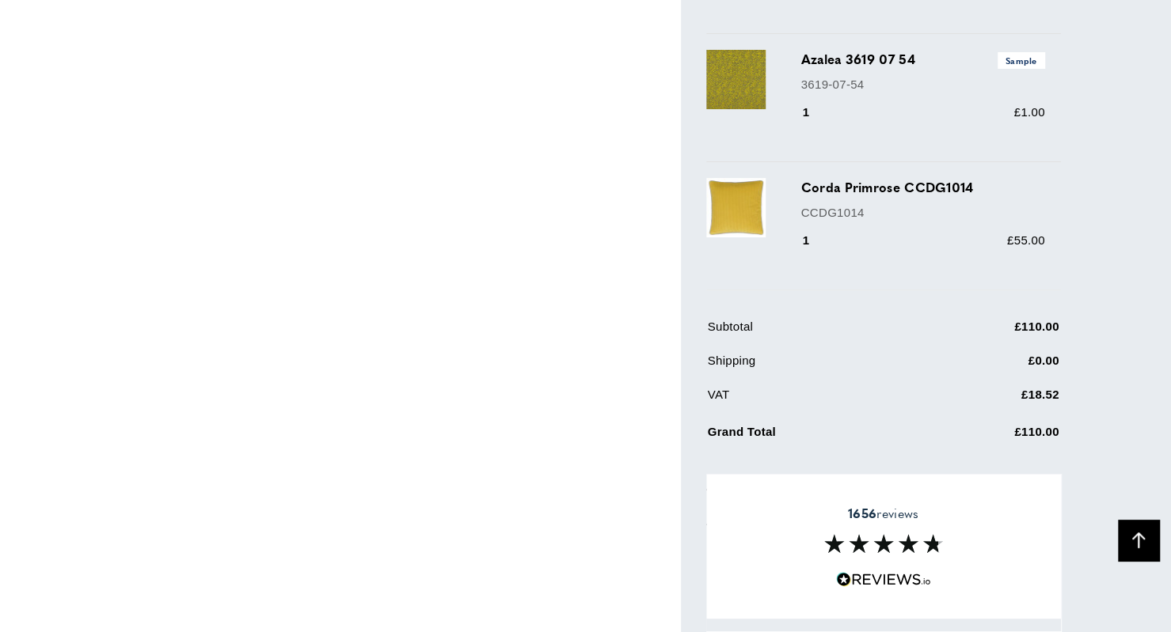
scroll to position [7180, 0]
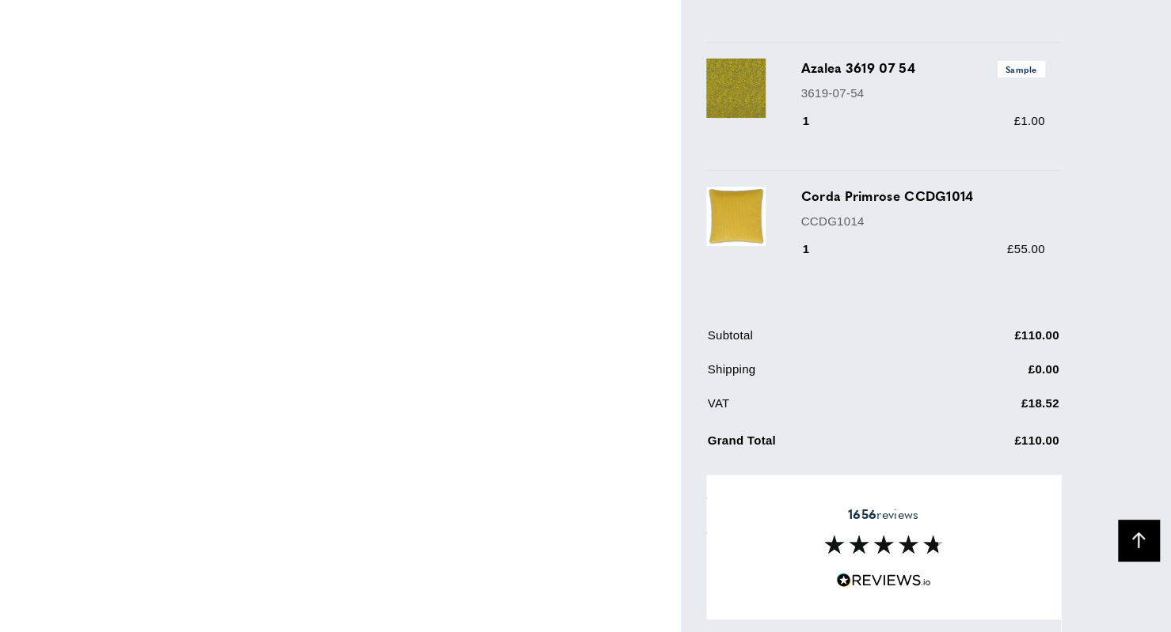
click at [798, 188] on div "Corda Primrose CCDG1014 CCDG1014 1 £55.00" at bounding box center [883, 234] width 355 height 127
click at [806, 240] on div "1" at bounding box center [816, 249] width 31 height 19
click at [810, 240] on div "1" at bounding box center [816, 249] width 31 height 19
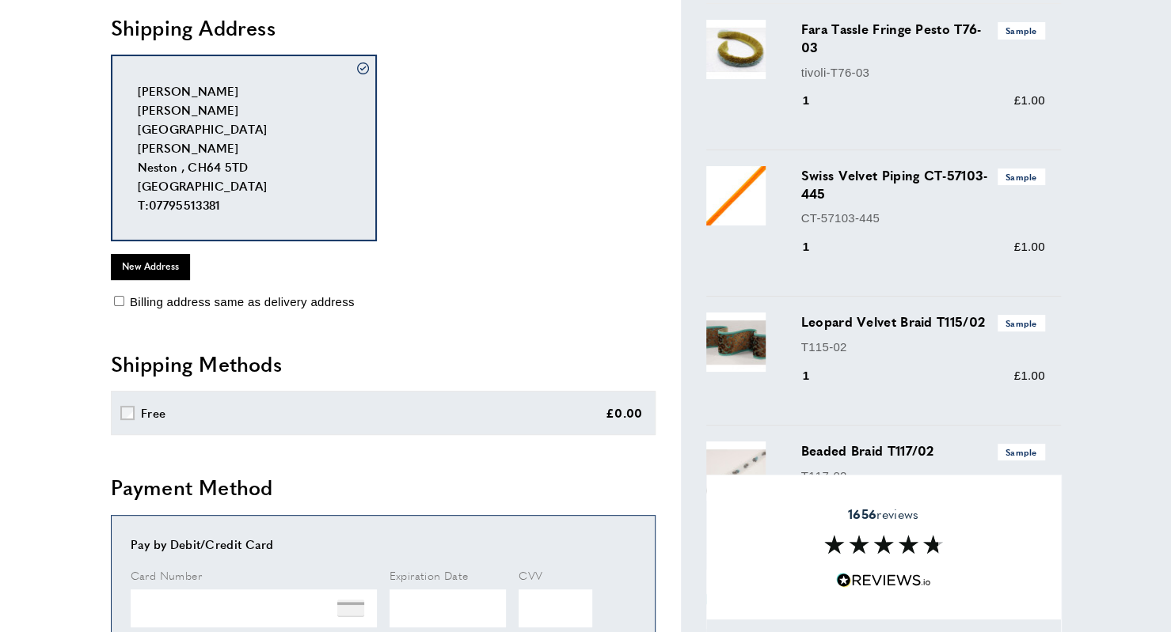
scroll to position [0, 0]
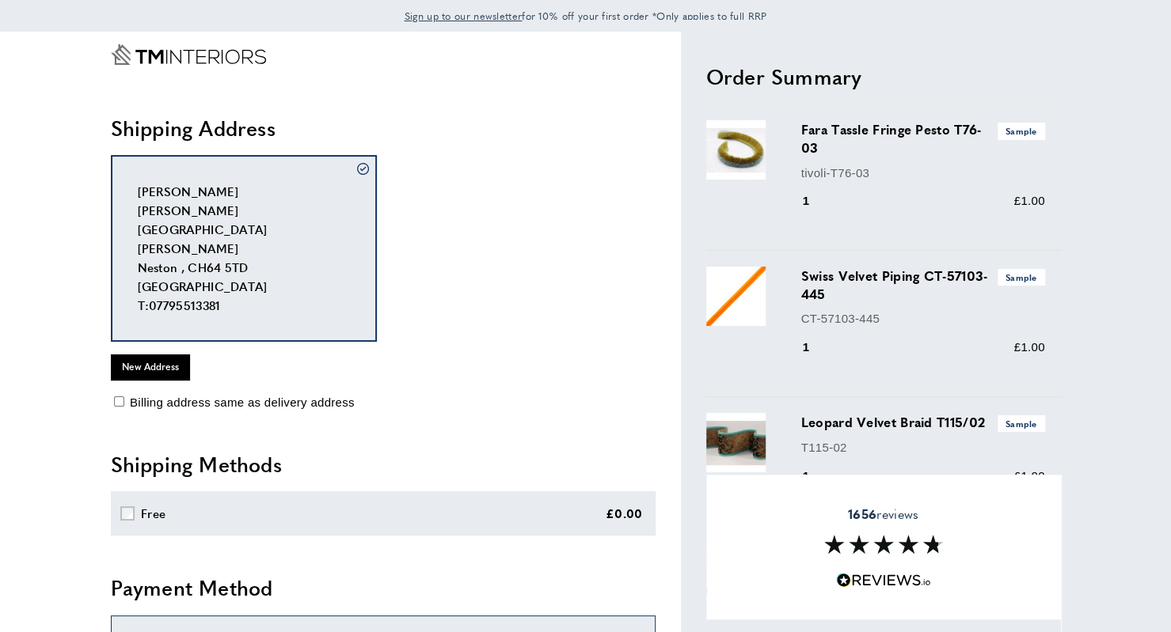
click at [502, 267] on div "tick Sandra Rowley Willodene Mill Lane Burton Neston , CH64 5TD United Kingdom …" at bounding box center [383, 248] width 545 height 187
click at [530, 69] on div at bounding box center [383, 57] width 545 height 51
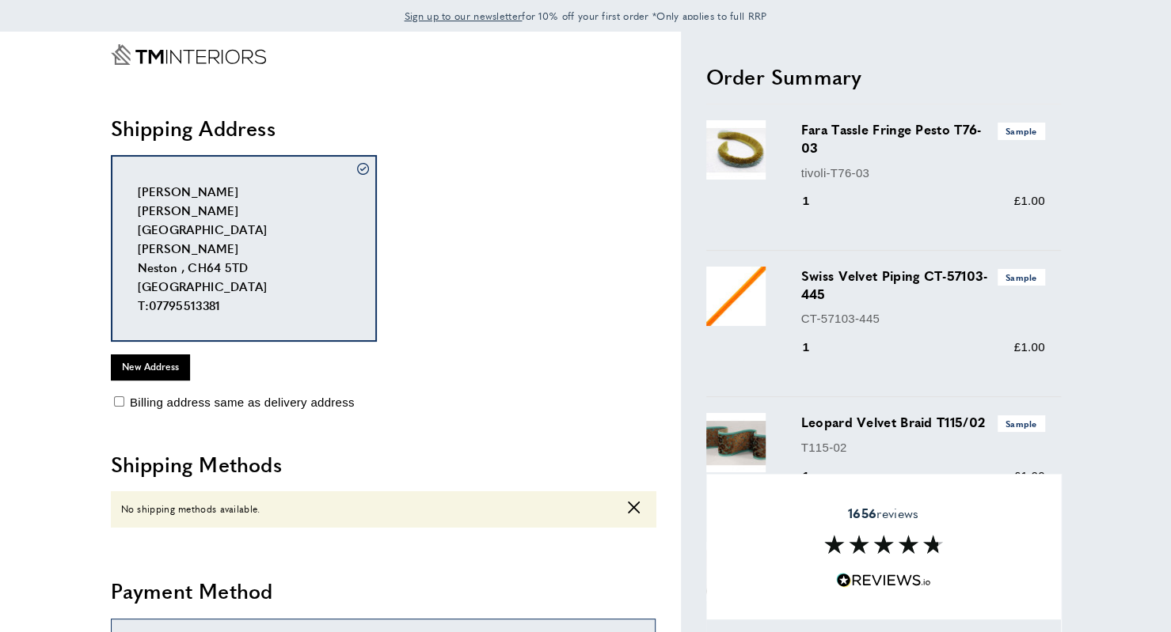
click at [229, 58] on icon "Go to Home page" at bounding box center [188, 54] width 155 height 21
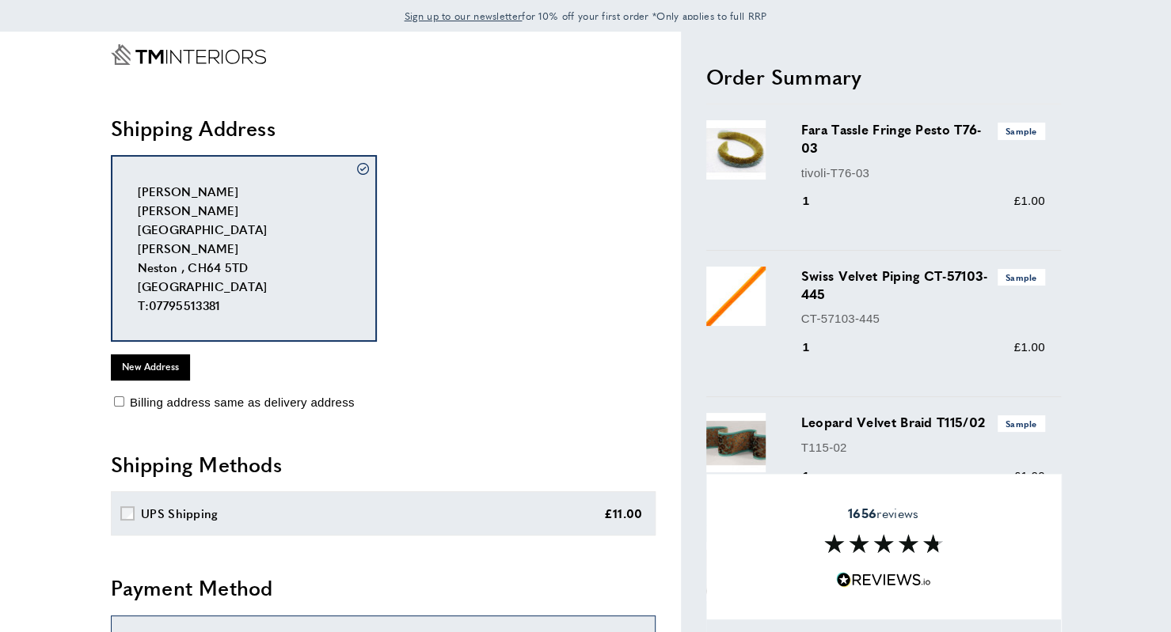
click at [984, 527] on div "1656 reviews" at bounding box center [883, 547] width 355 height 146
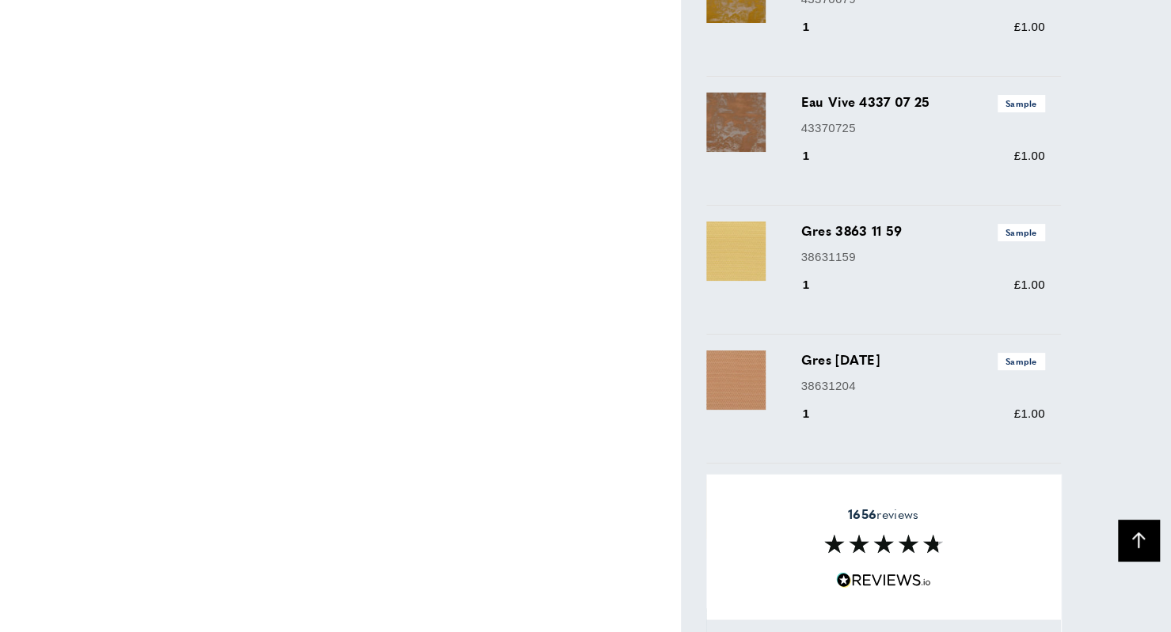
scroll to position [4954, 0]
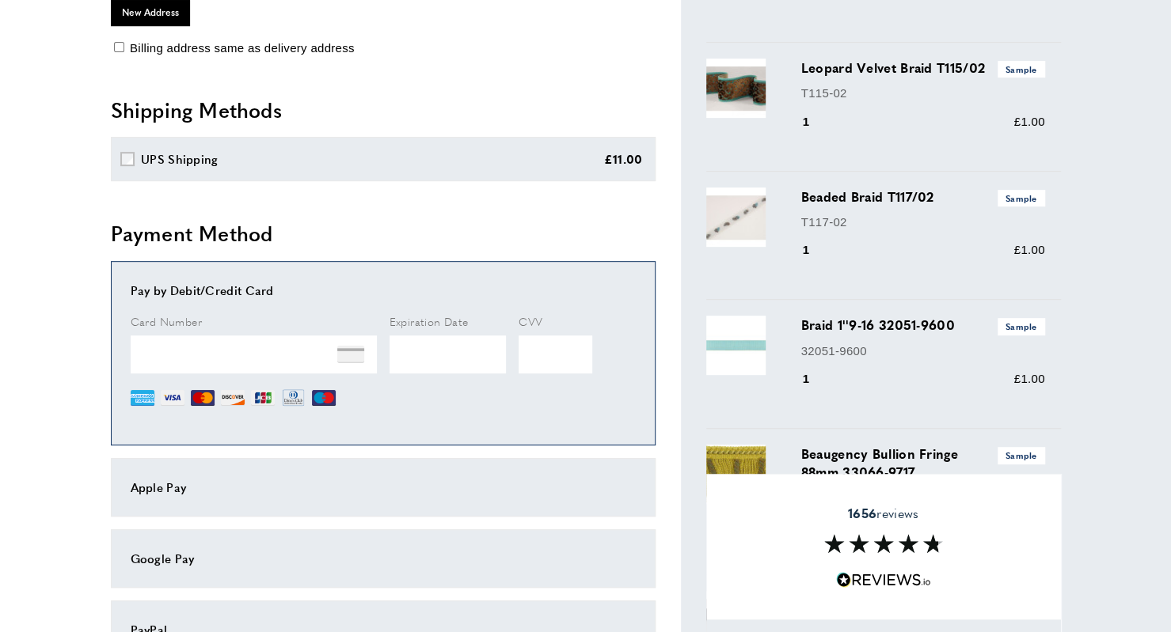
scroll to position [0, 0]
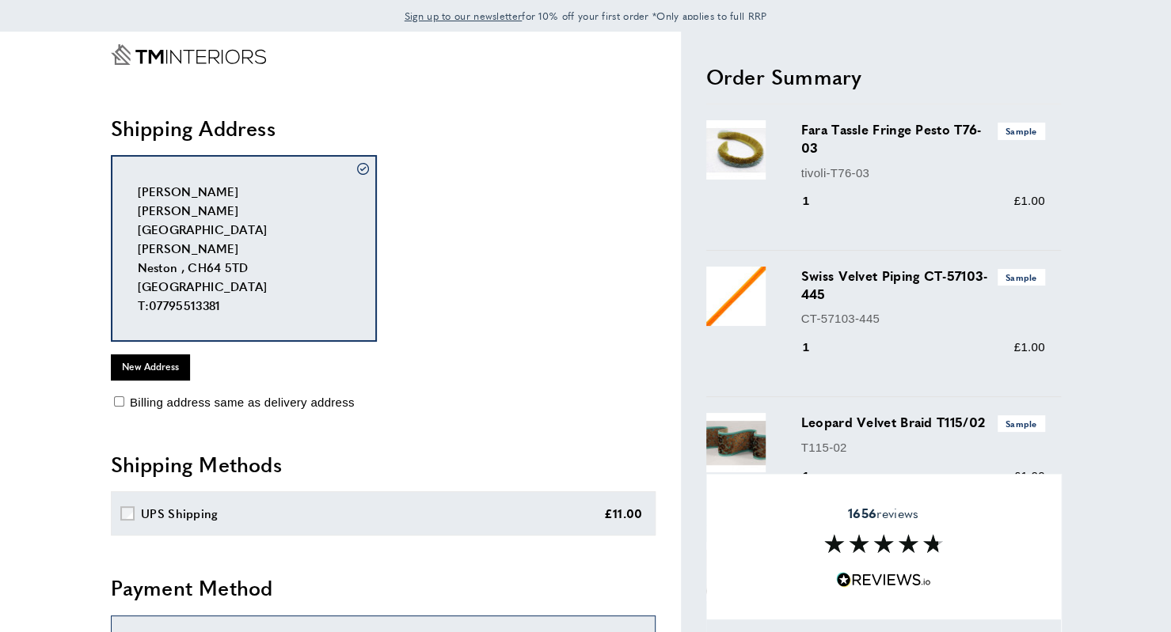
click at [440, 11] on span "Sign up to our newsletter" at bounding box center [463, 16] width 118 height 14
click at [977, 542] on div "1656 reviews" at bounding box center [883, 547] width 355 height 146
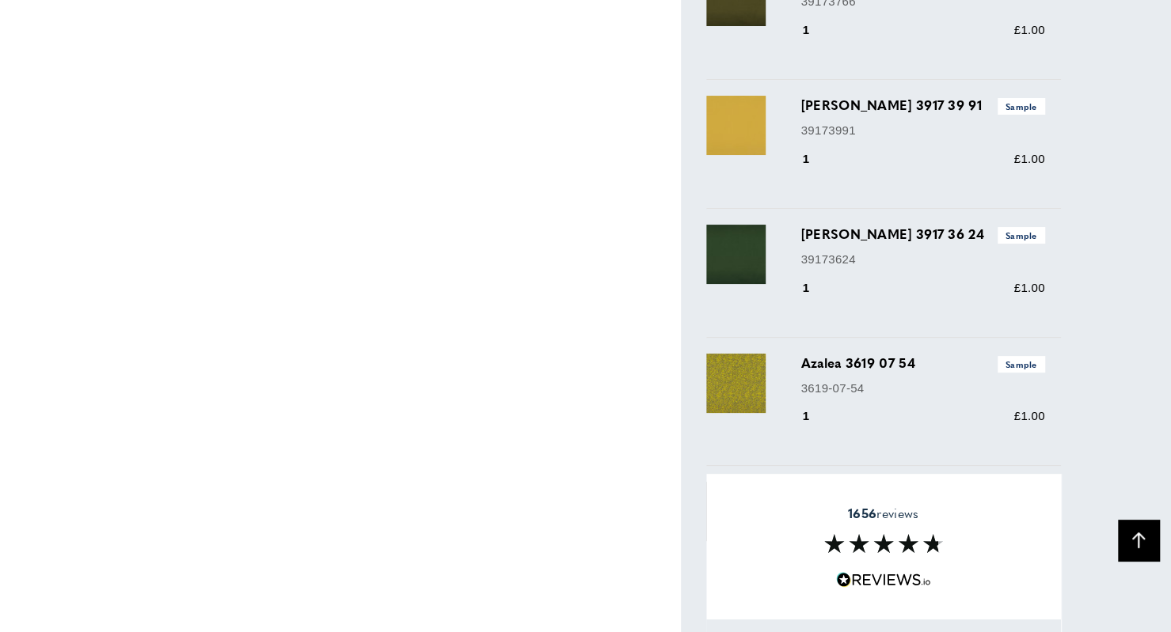
scroll to position [7244, 0]
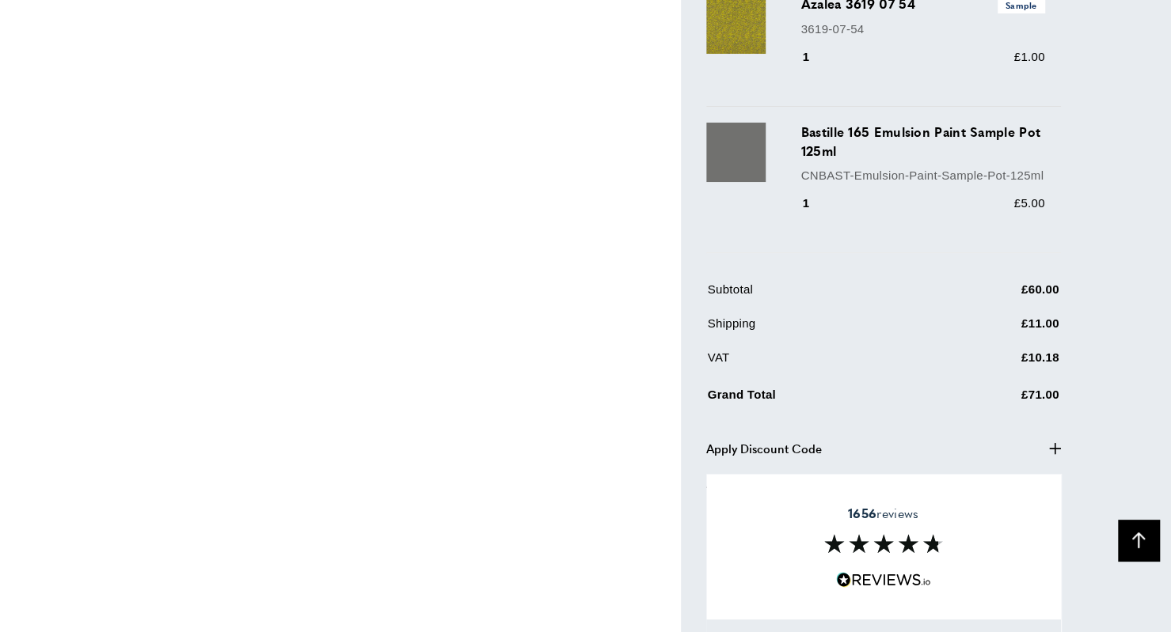
click at [1057, 439] on button "Apply Discount Code plus" at bounding box center [883, 448] width 355 height 19
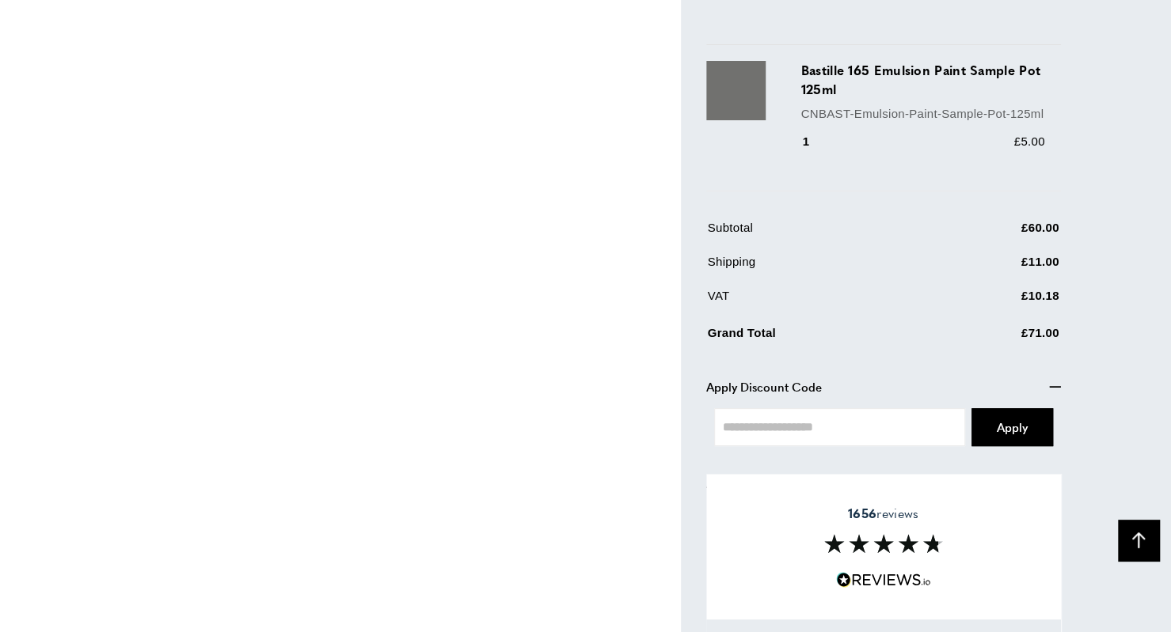
click at [906, 398] on div "Processing... Apply" at bounding box center [883, 428] width 355 height 62
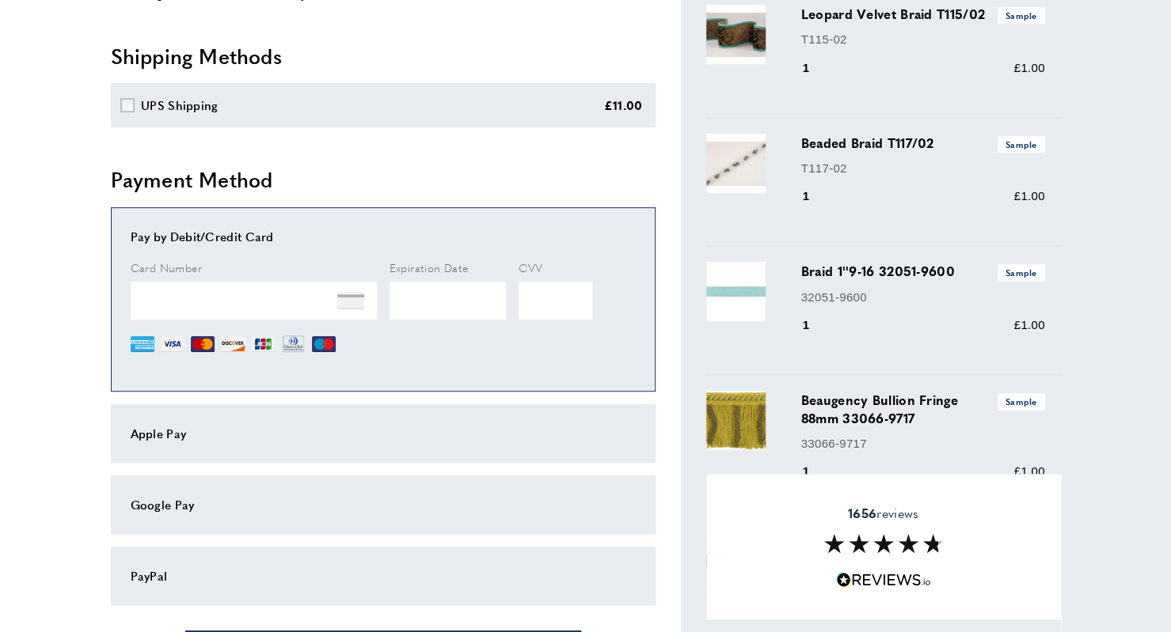
scroll to position [407, 0]
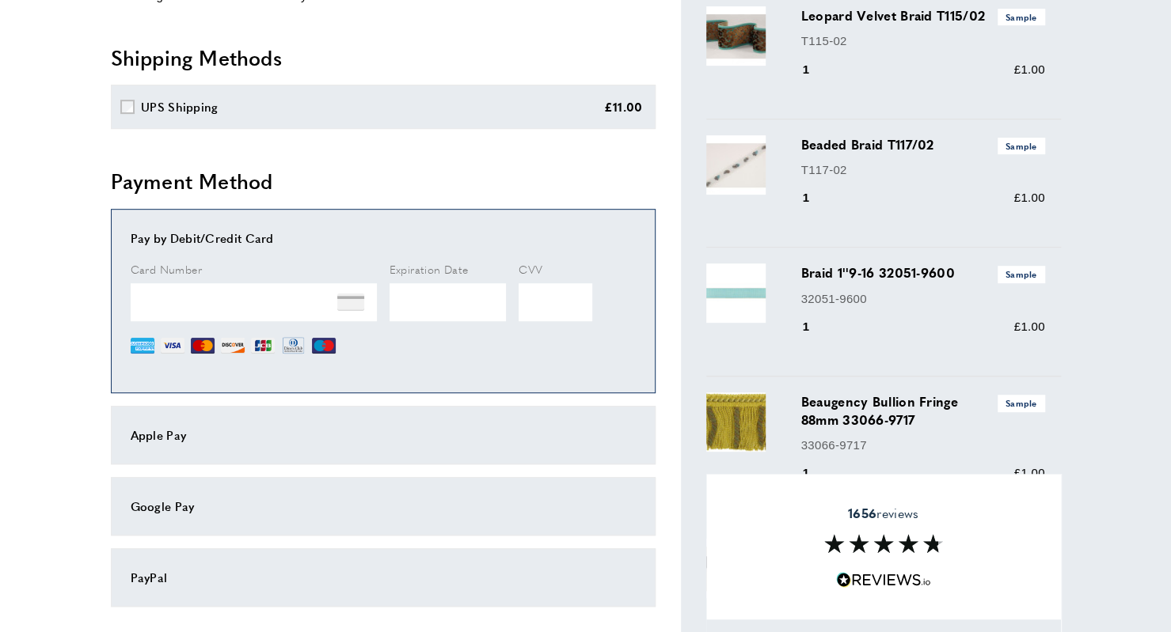
click at [162, 454] on div "Apple Pay" at bounding box center [383, 435] width 545 height 59
click at [161, 430] on div "Apple Pay" at bounding box center [383, 435] width 505 height 19
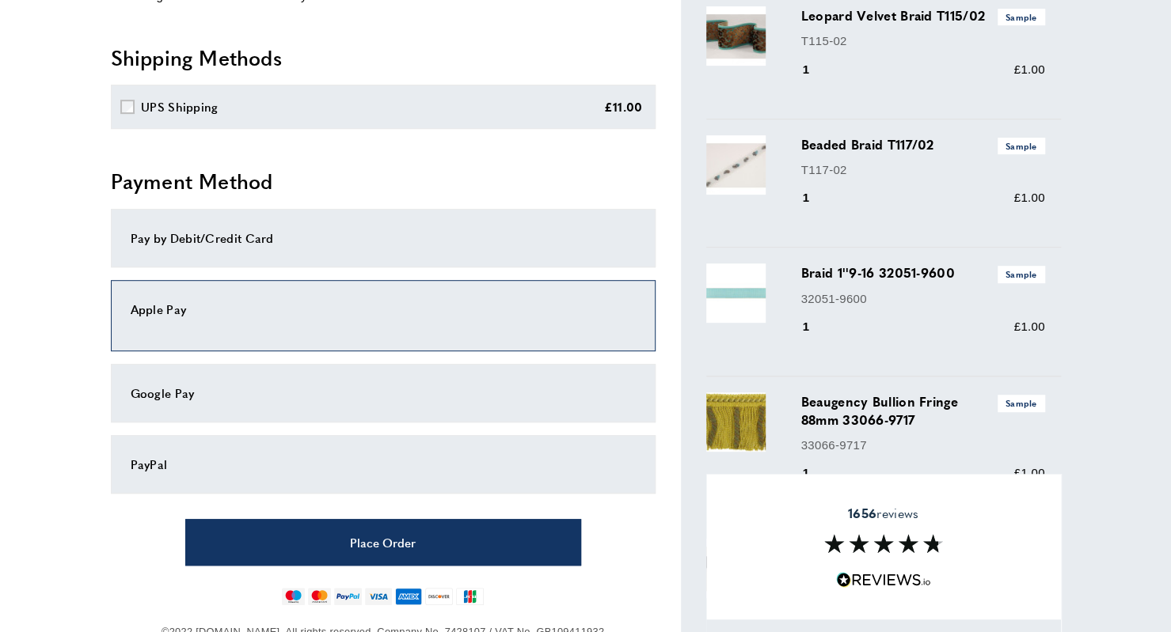
click at [250, 235] on div "Pay by Debit/Credit Card" at bounding box center [383, 238] width 505 height 19
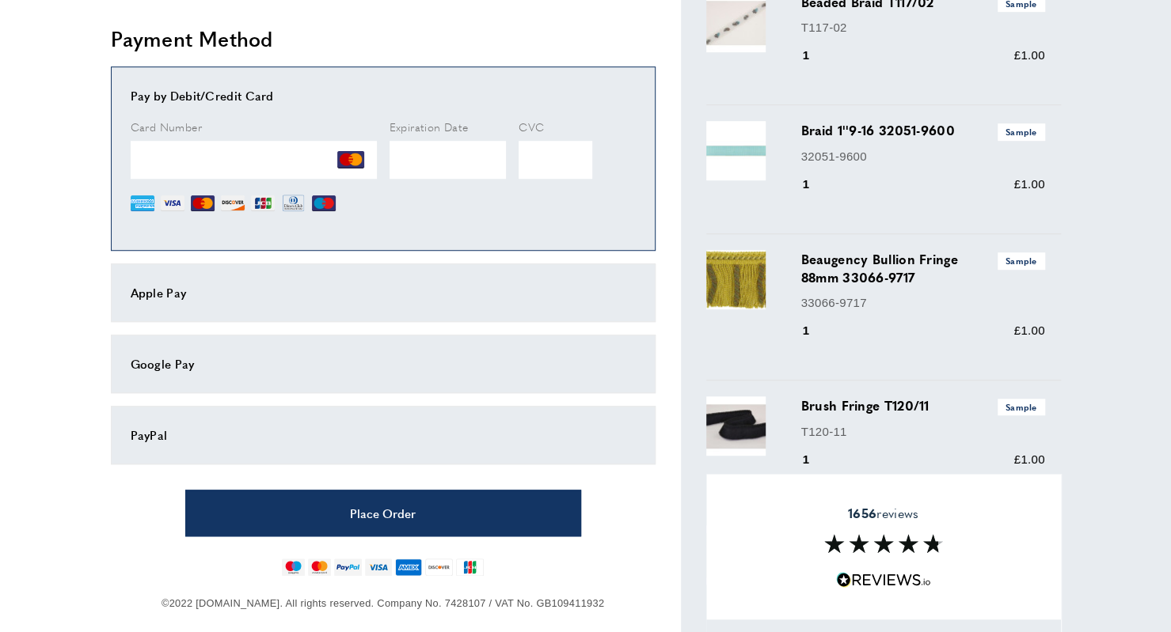
scroll to position [564, 0]
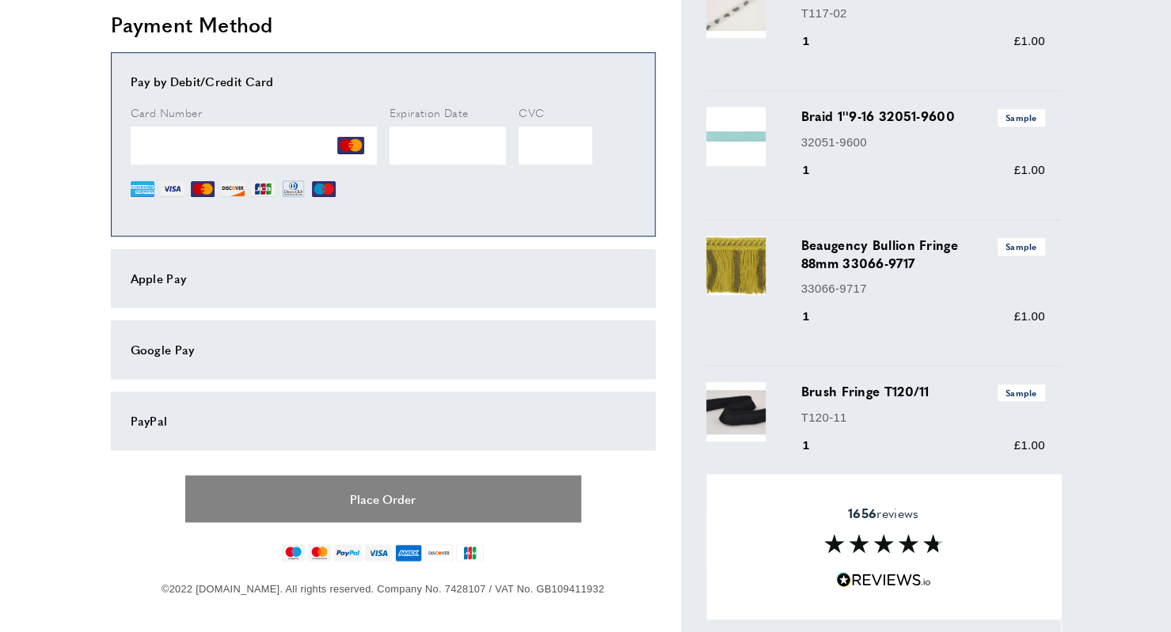
click at [336, 488] on button "Place Order" at bounding box center [383, 499] width 396 height 47
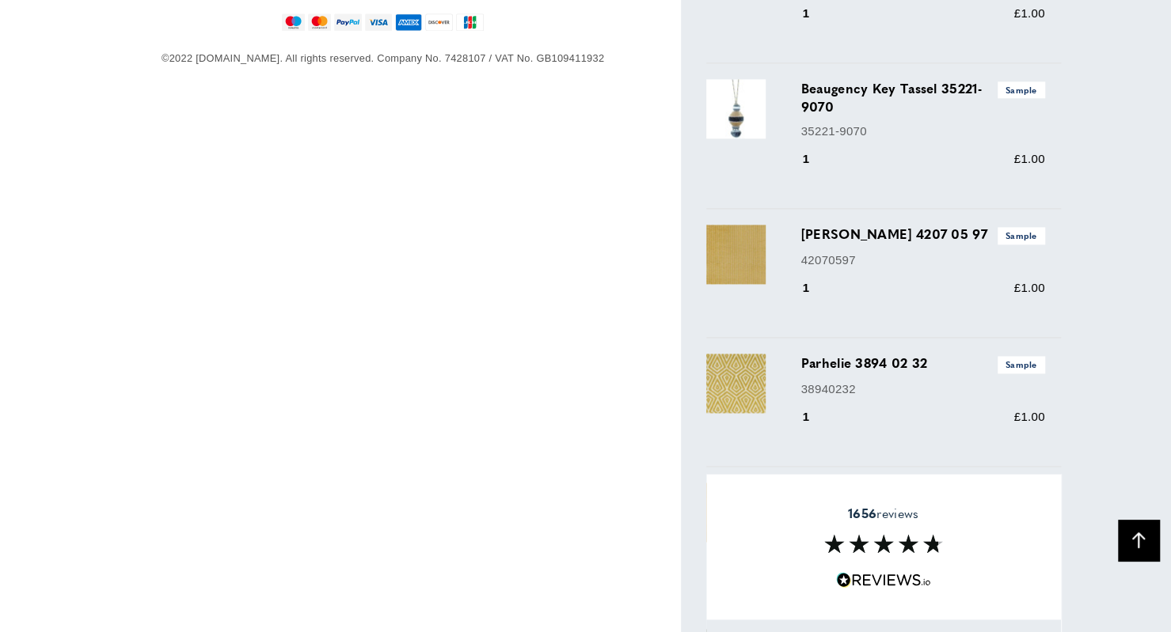
scroll to position [1080, 0]
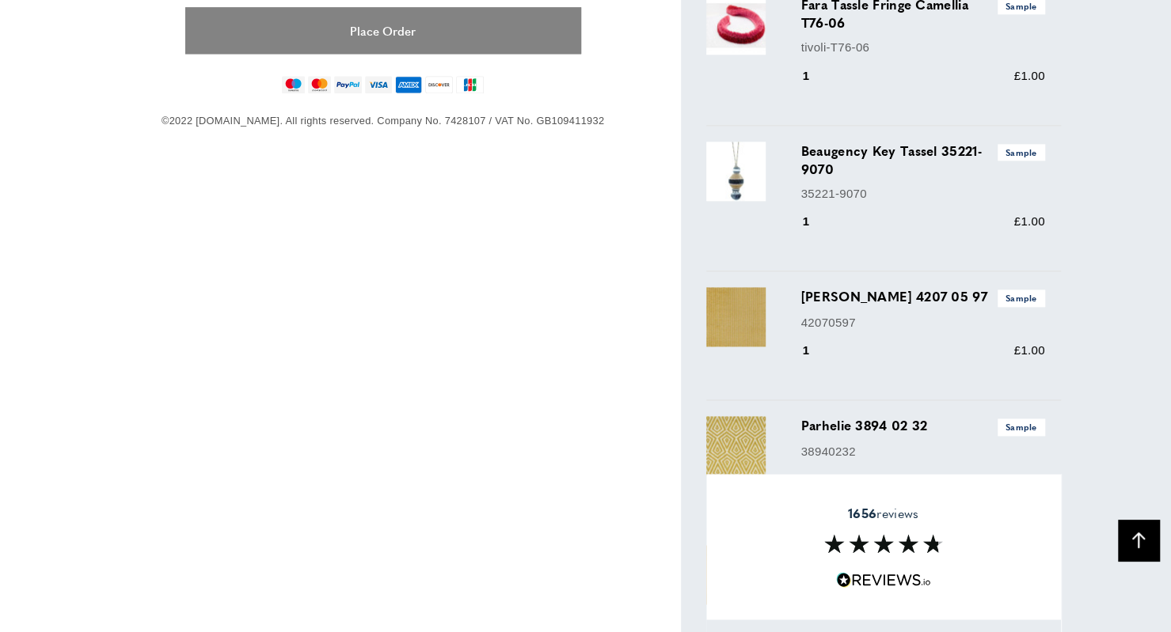
click at [514, 9] on button "Place Order" at bounding box center [383, 30] width 396 height 47
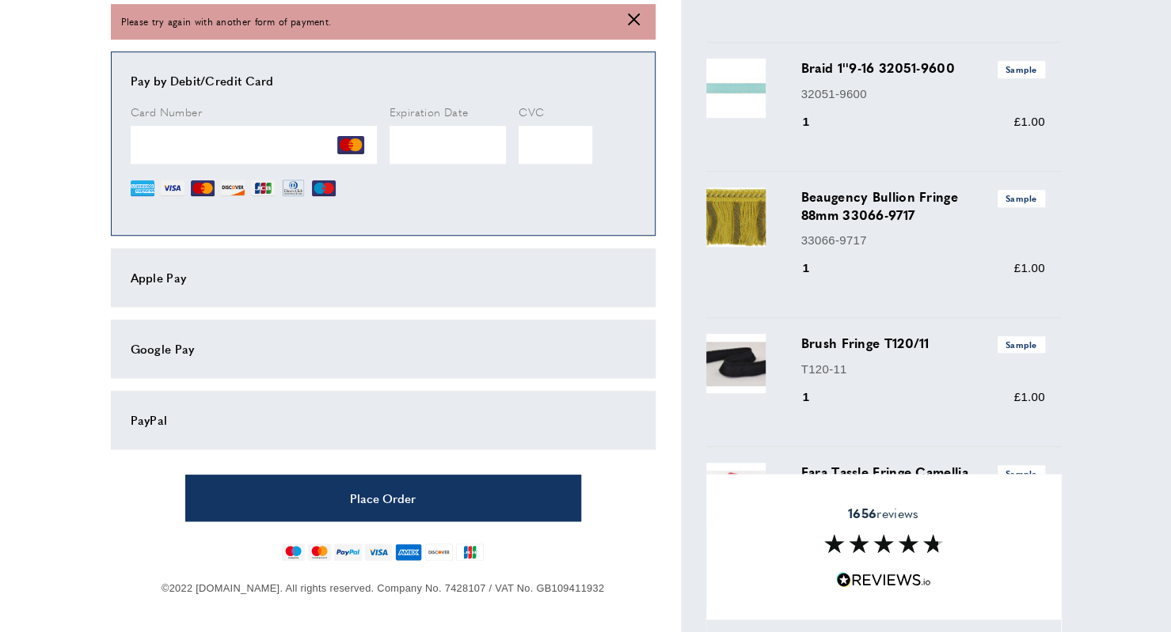
scroll to position [598, 0]
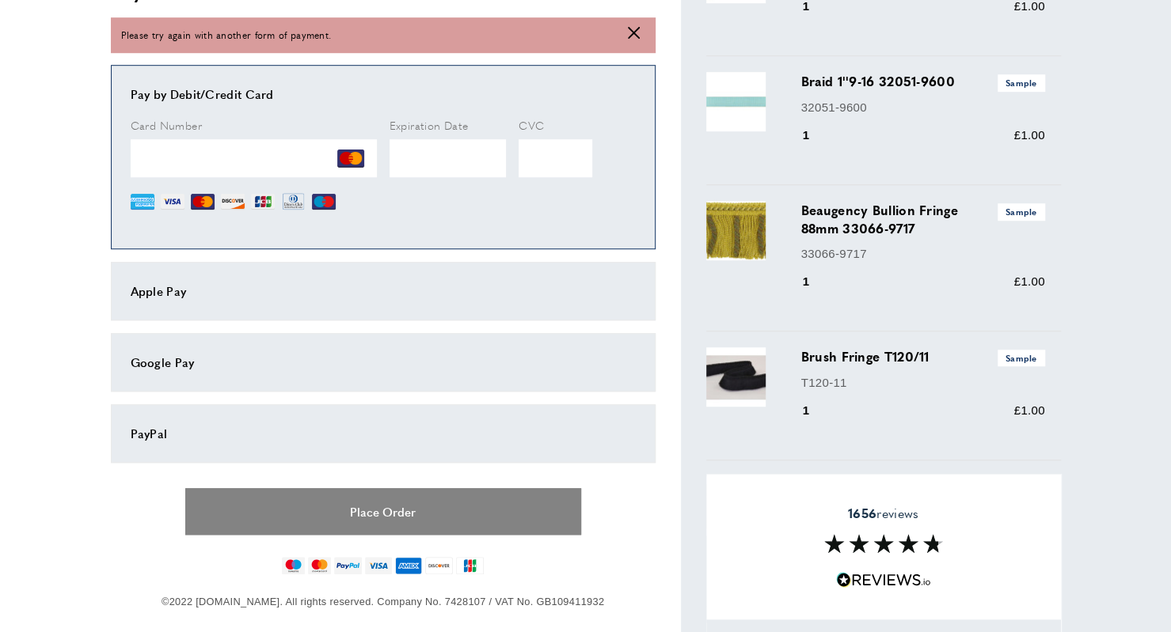
click at [378, 505] on button "Place Order" at bounding box center [383, 511] width 396 height 47
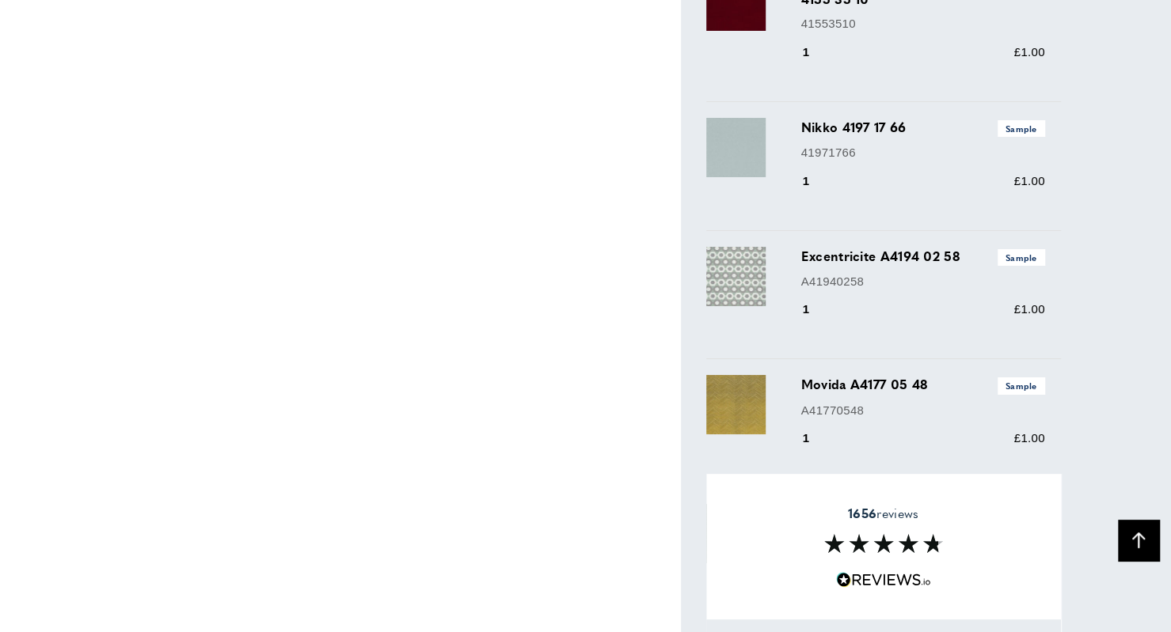
scroll to position [3416, 0]
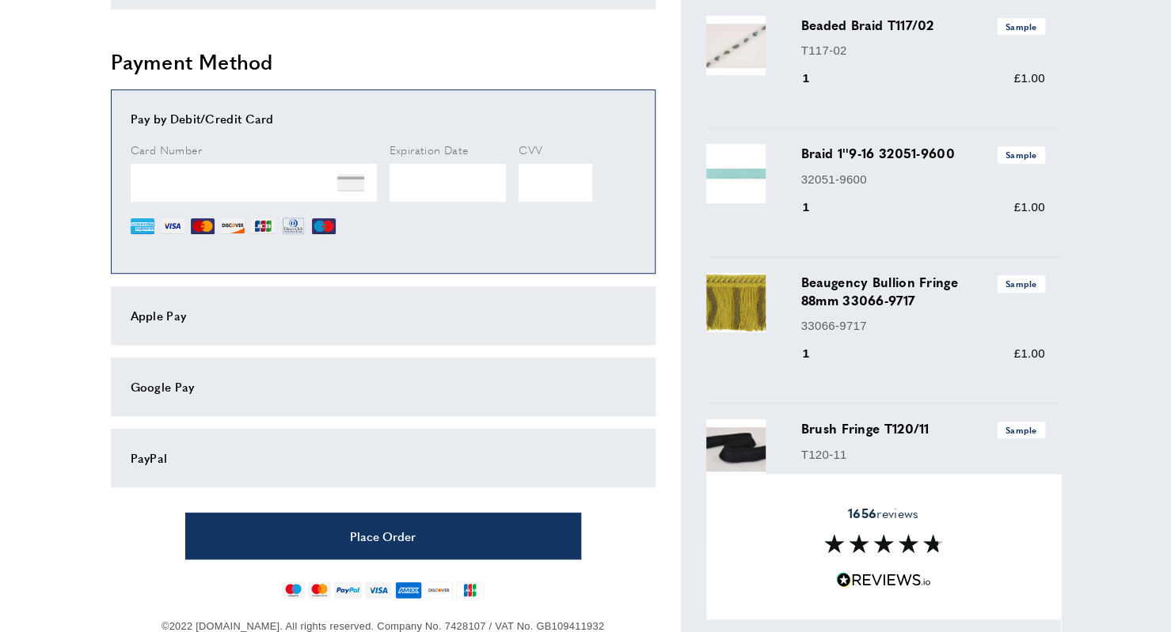
scroll to position [533, 0]
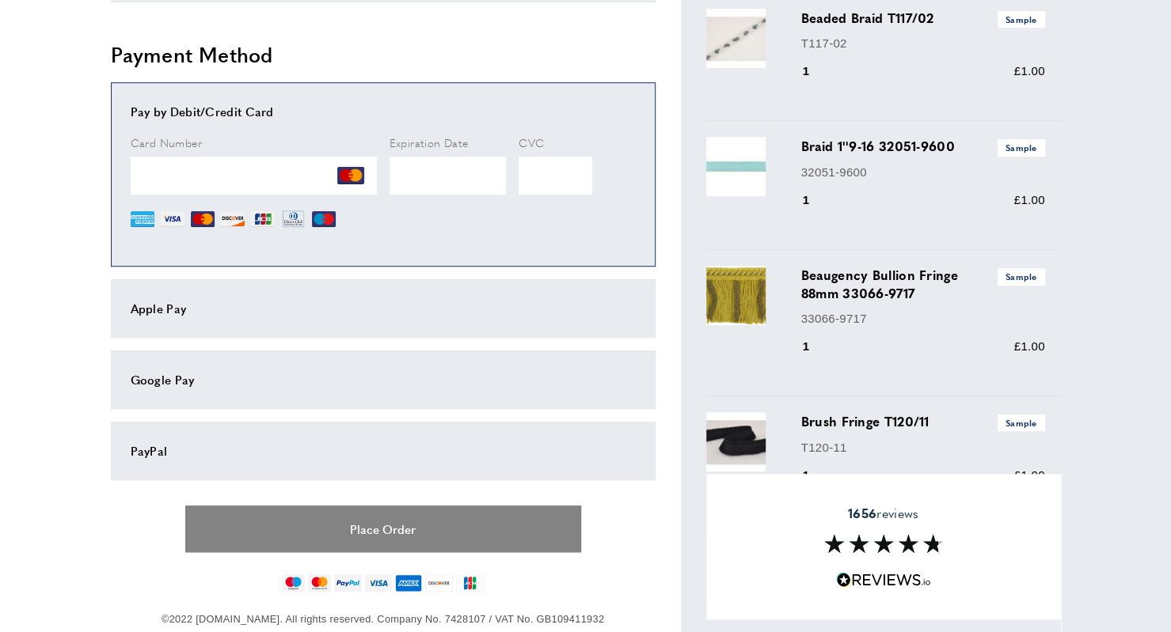
click at [379, 523] on button "Place Order" at bounding box center [383, 529] width 396 height 47
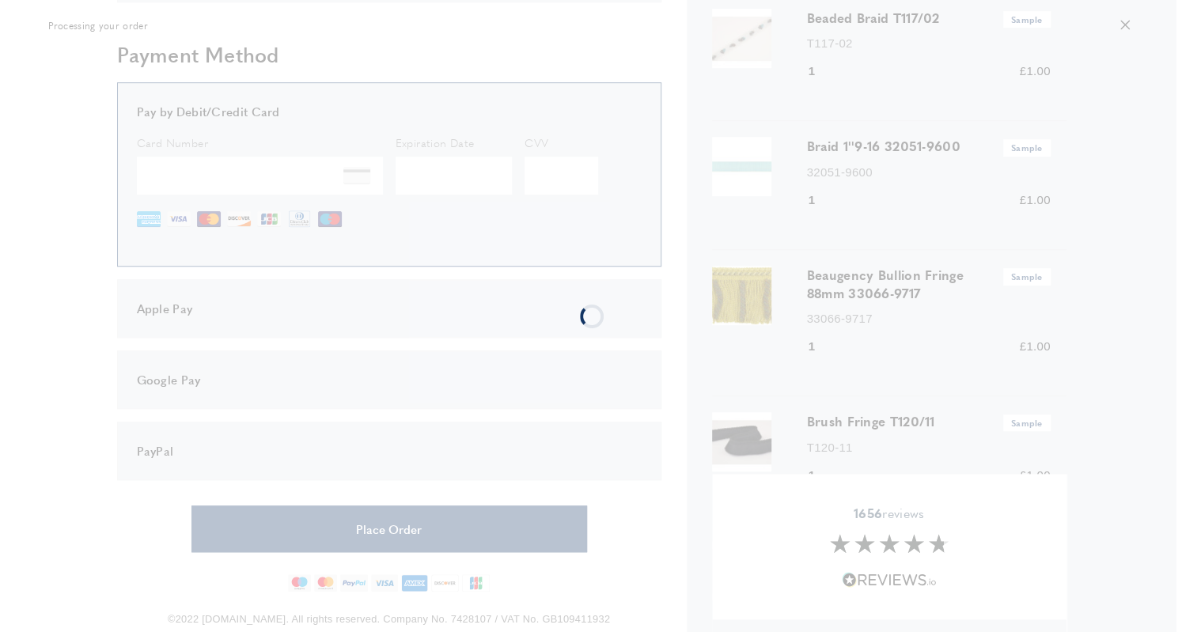
scroll to position [0, 0]
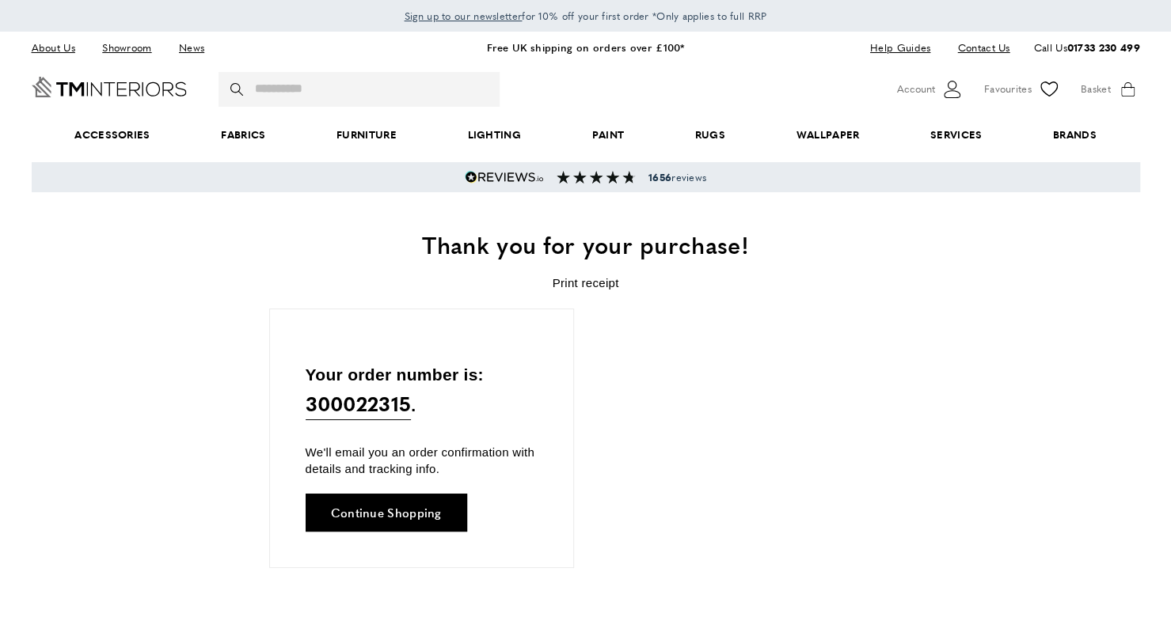
scroll to position [0, 222]
